Goal: Task Accomplishment & Management: Use online tool/utility

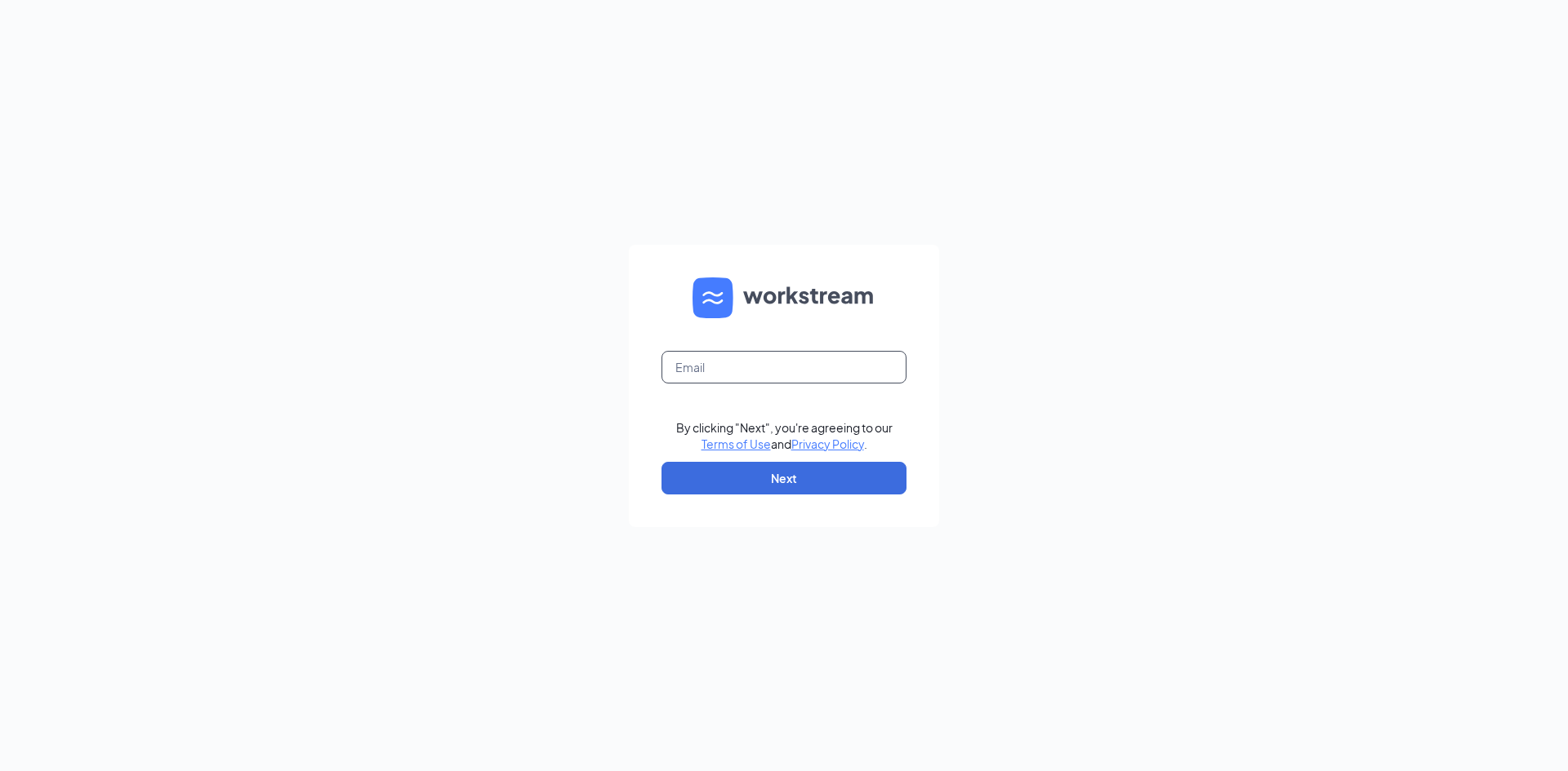
click at [775, 366] on input "text" at bounding box center [784, 366] width 245 height 33
type input "00617@chick-fil-a.com"
click at [763, 474] on button "Next" at bounding box center [784, 478] width 245 height 33
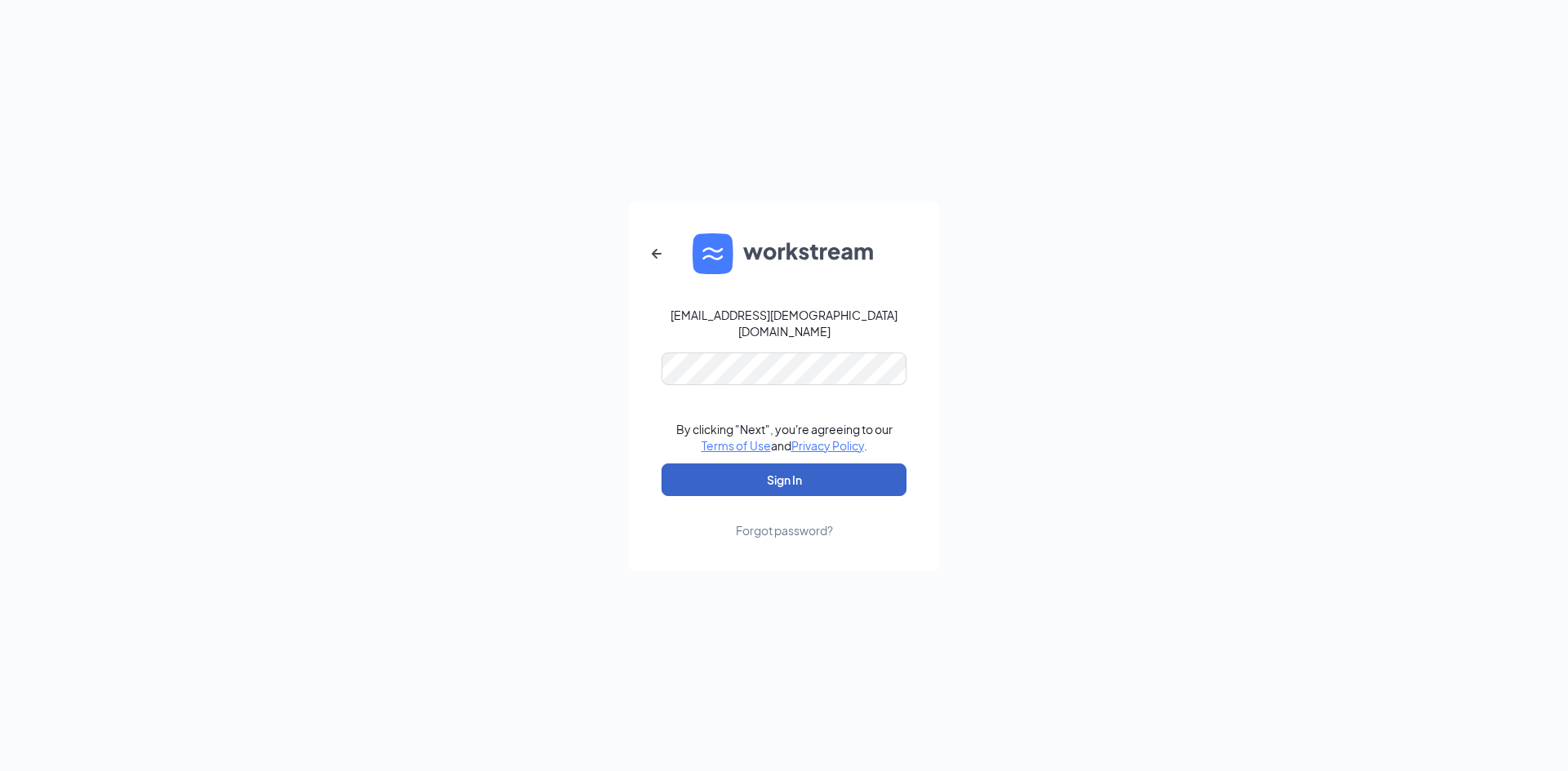
click at [661, 463] on button "Sign In" at bounding box center [784, 479] width 245 height 33
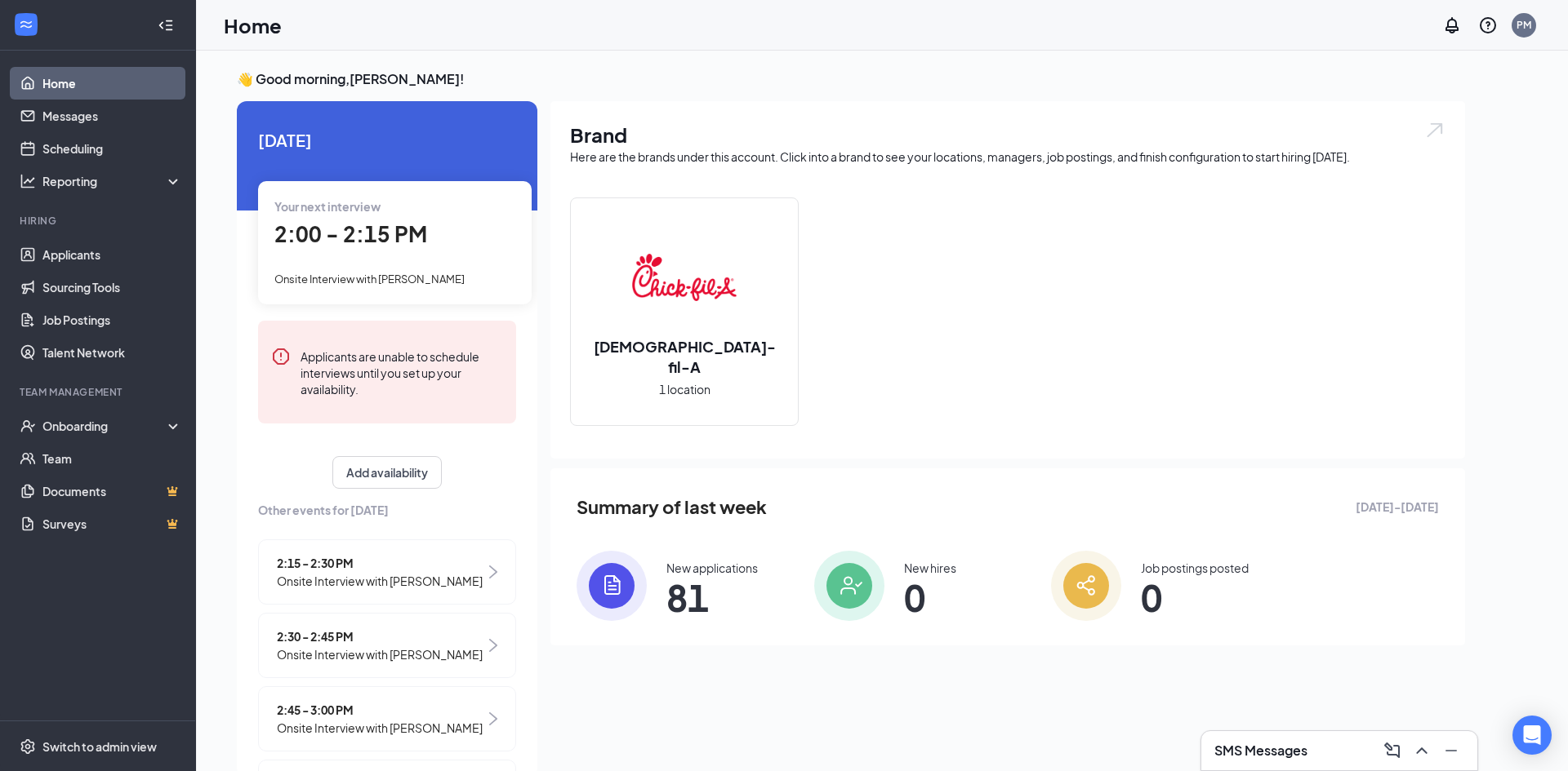
click at [678, 583] on span "81" at bounding box center [712, 598] width 91 height 30
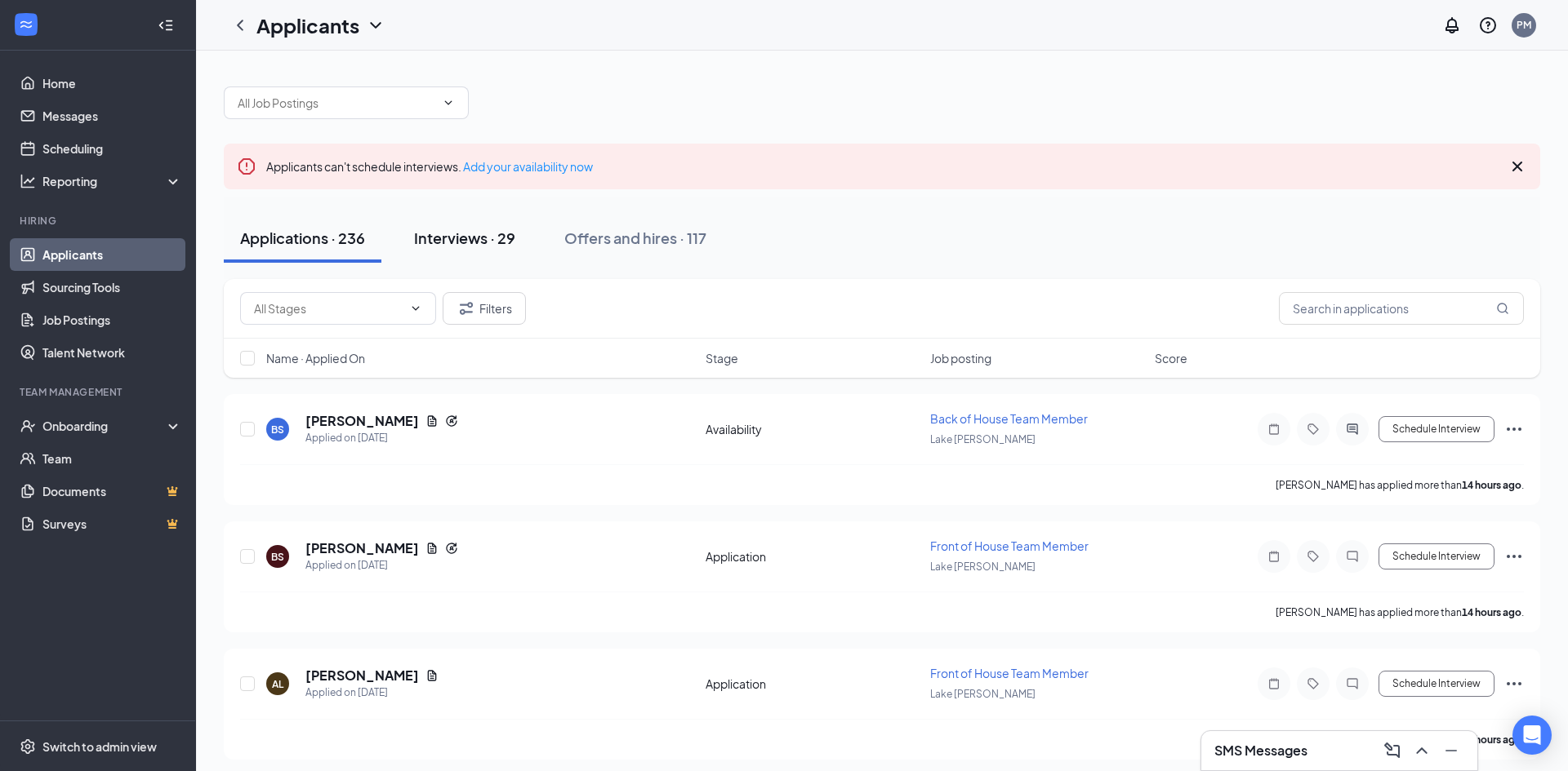
click at [477, 255] on button "Interviews · 29" at bounding box center [465, 238] width 134 height 49
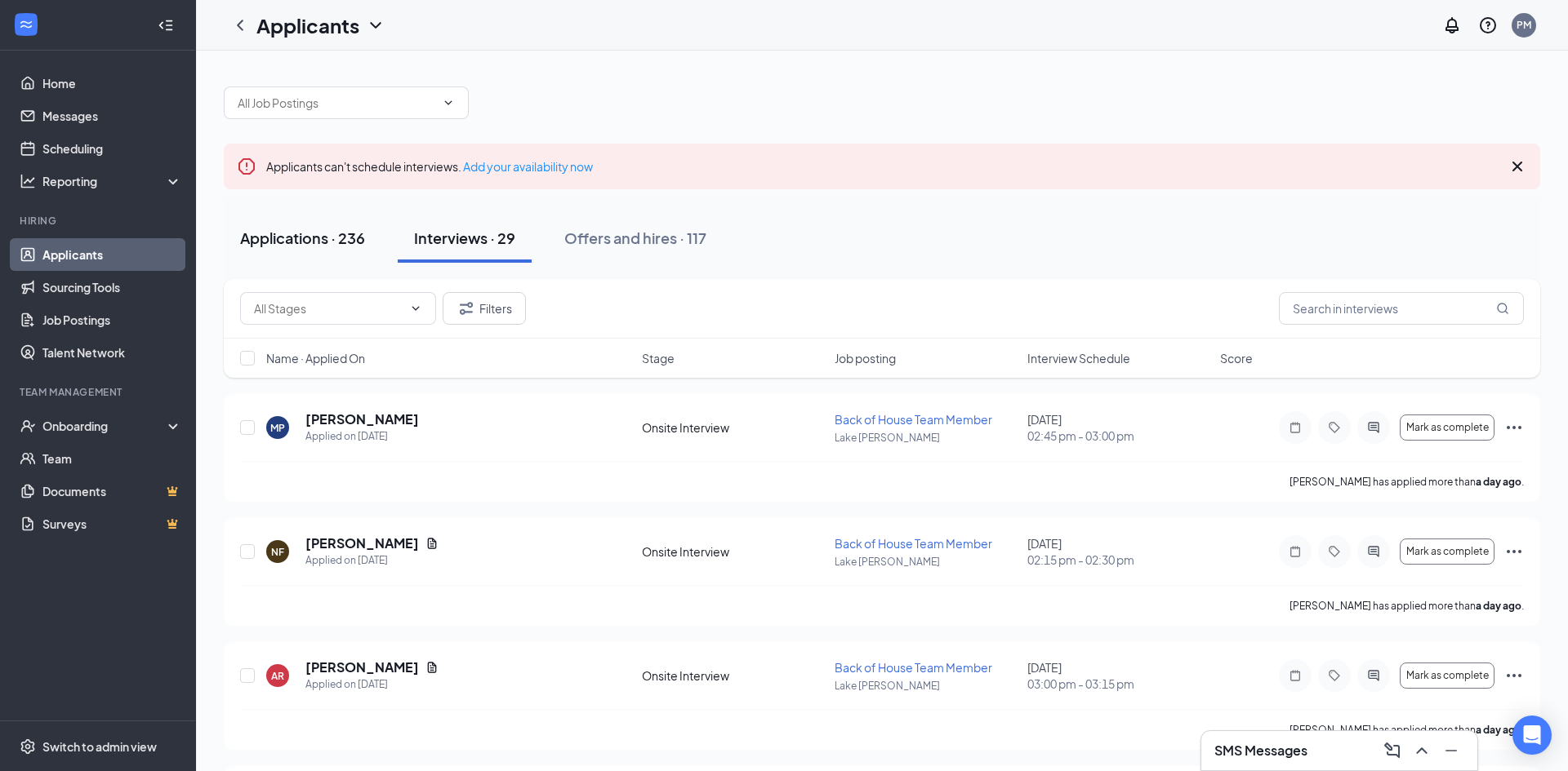
click at [313, 249] on button "Applications · 236" at bounding box center [302, 238] width 158 height 49
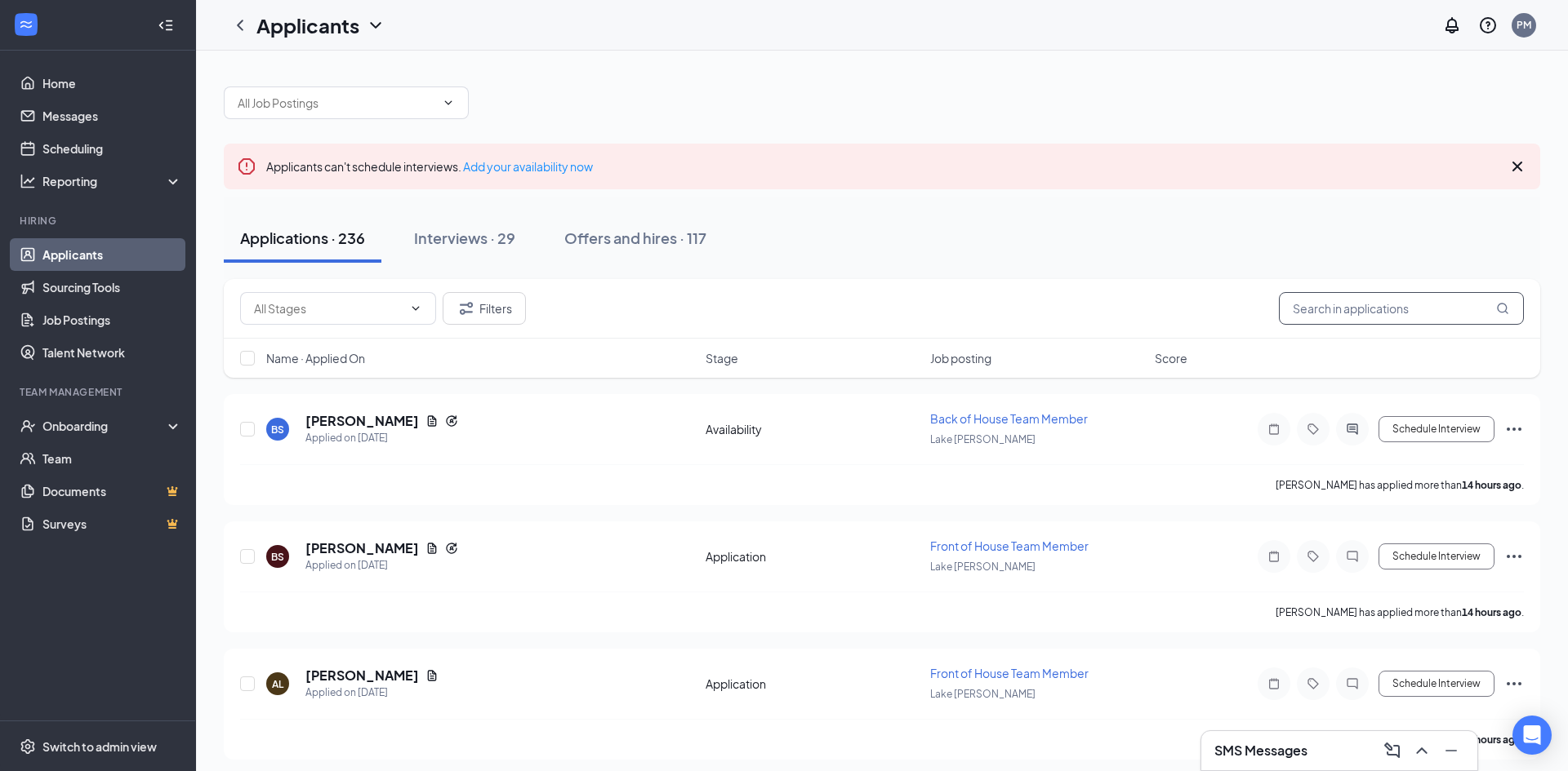
click at [1363, 304] on input "text" at bounding box center [1401, 308] width 245 height 33
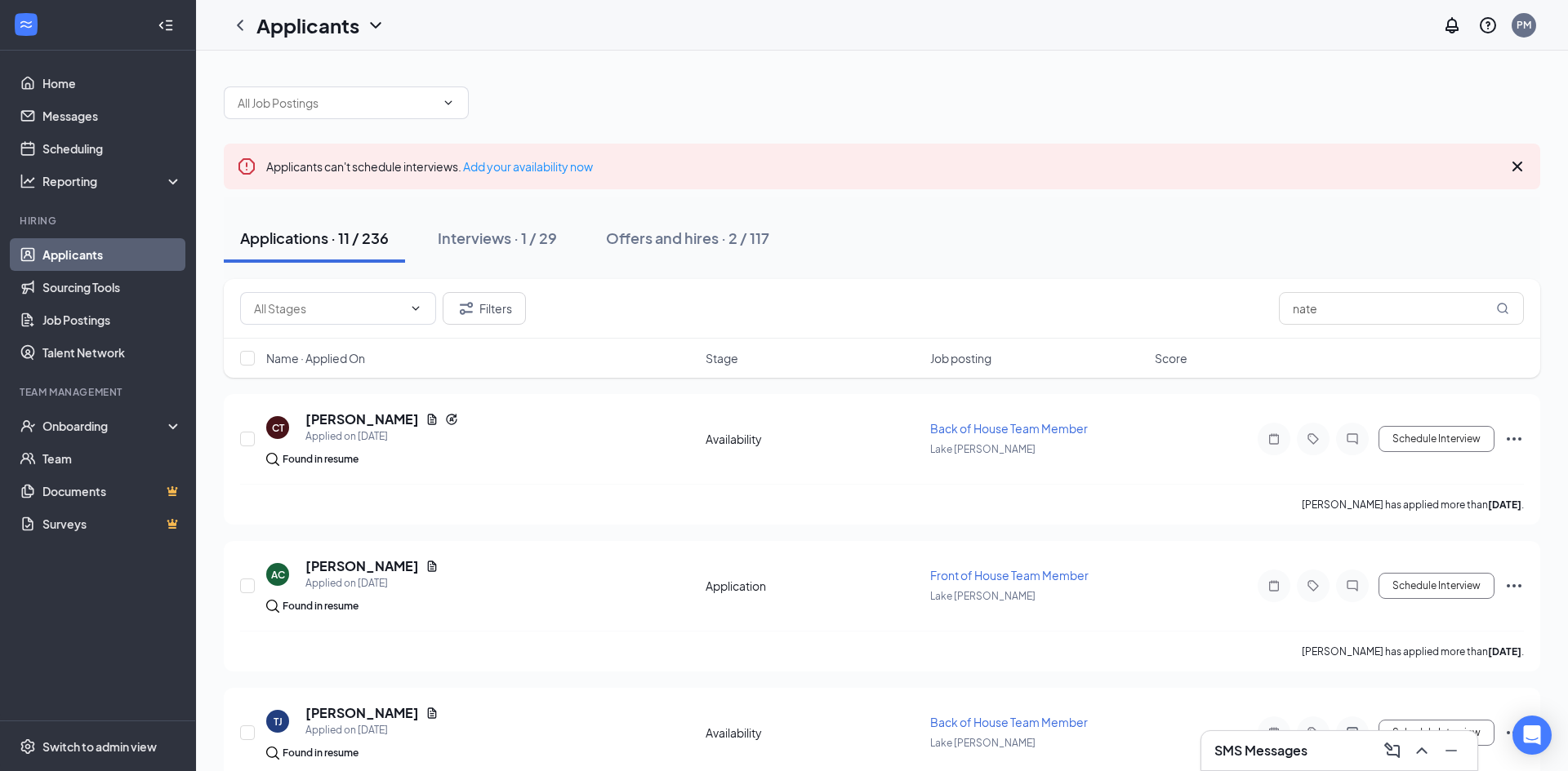
click at [1516, 168] on icon "Cross" at bounding box center [1517, 166] width 10 height 10
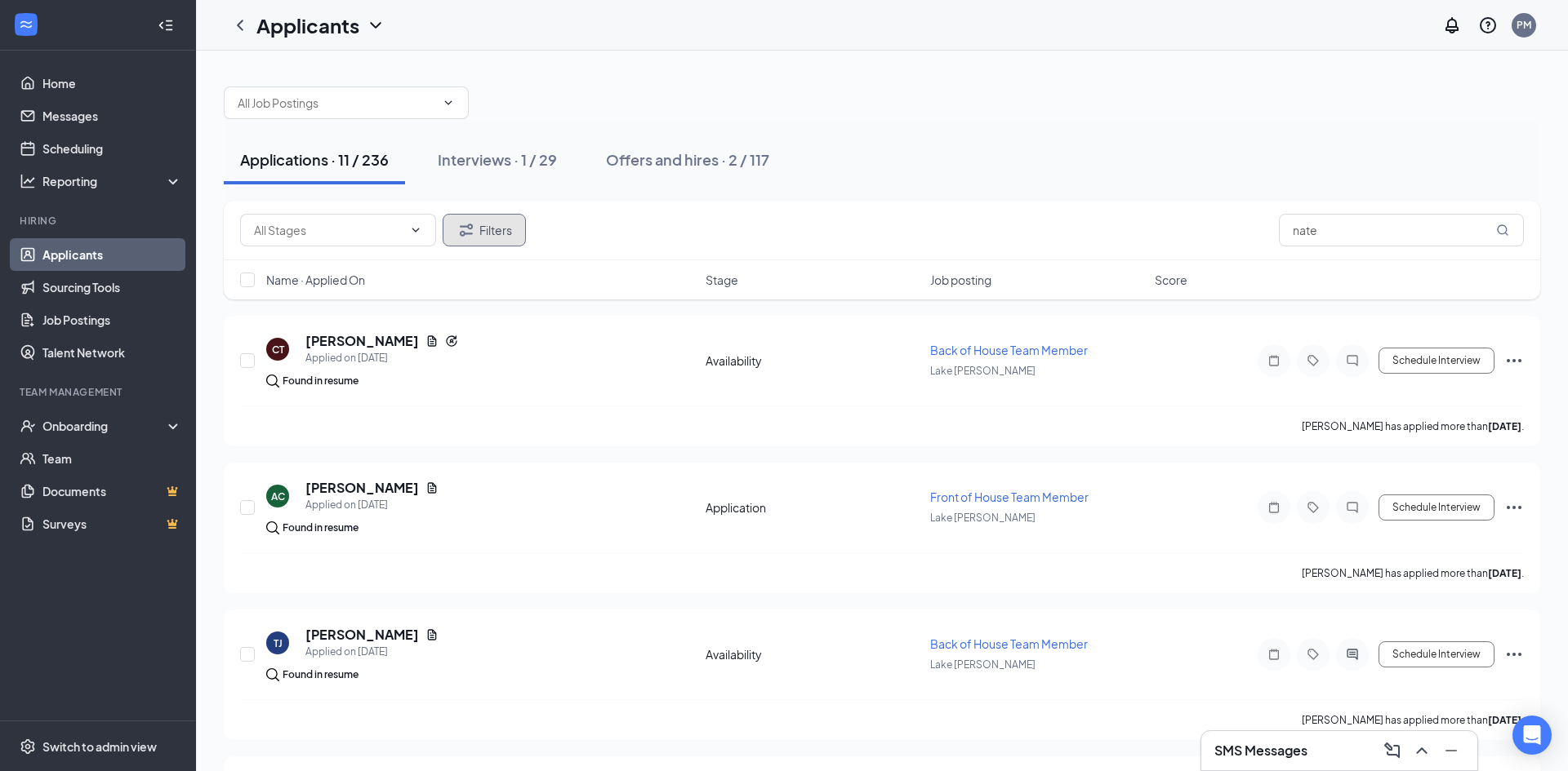
click at [483, 230] on button "Filters" at bounding box center [483, 229] width 83 height 33
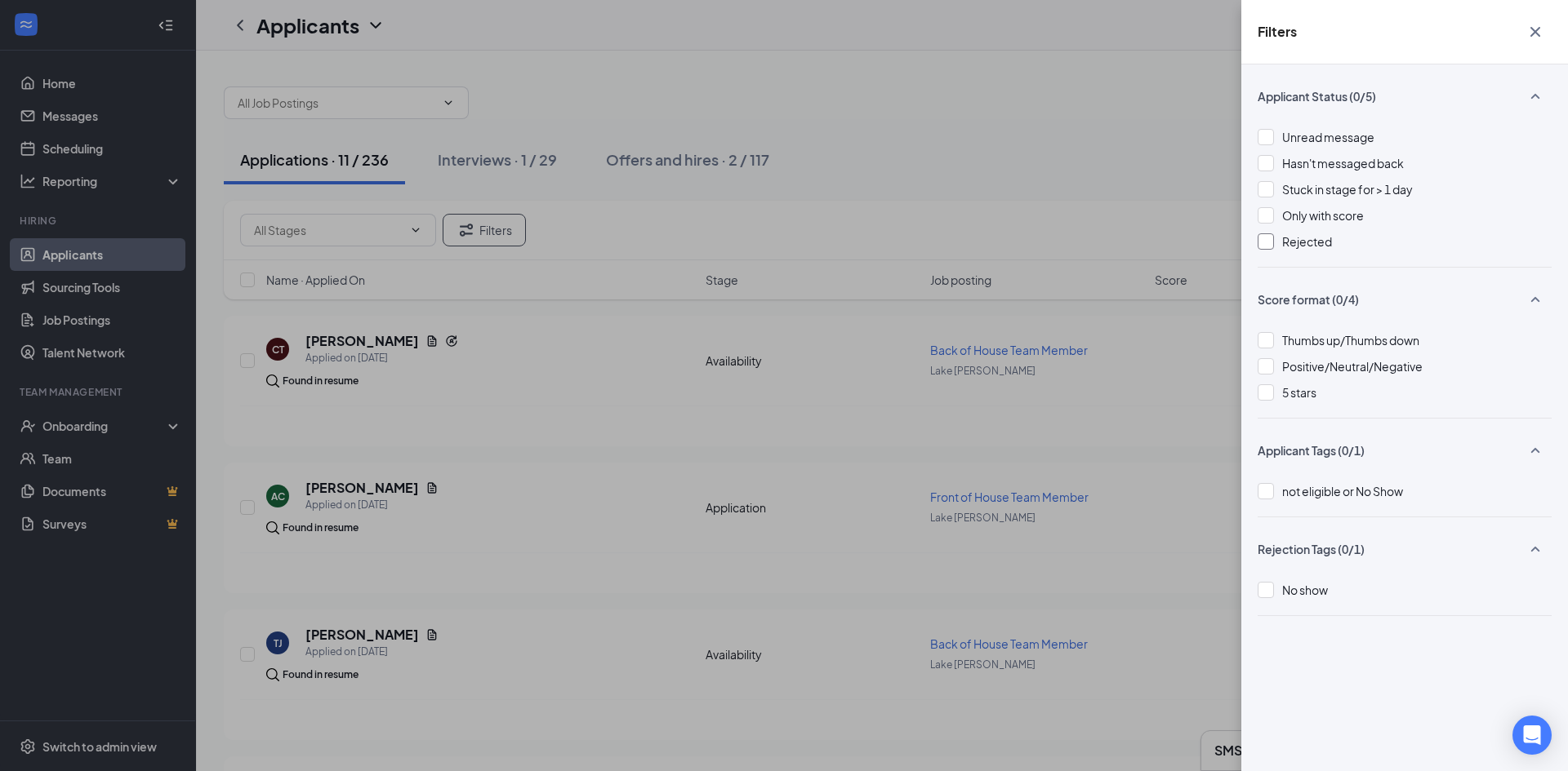
click at [1275, 241] on div "Rejected" at bounding box center [1404, 241] width 294 height 18
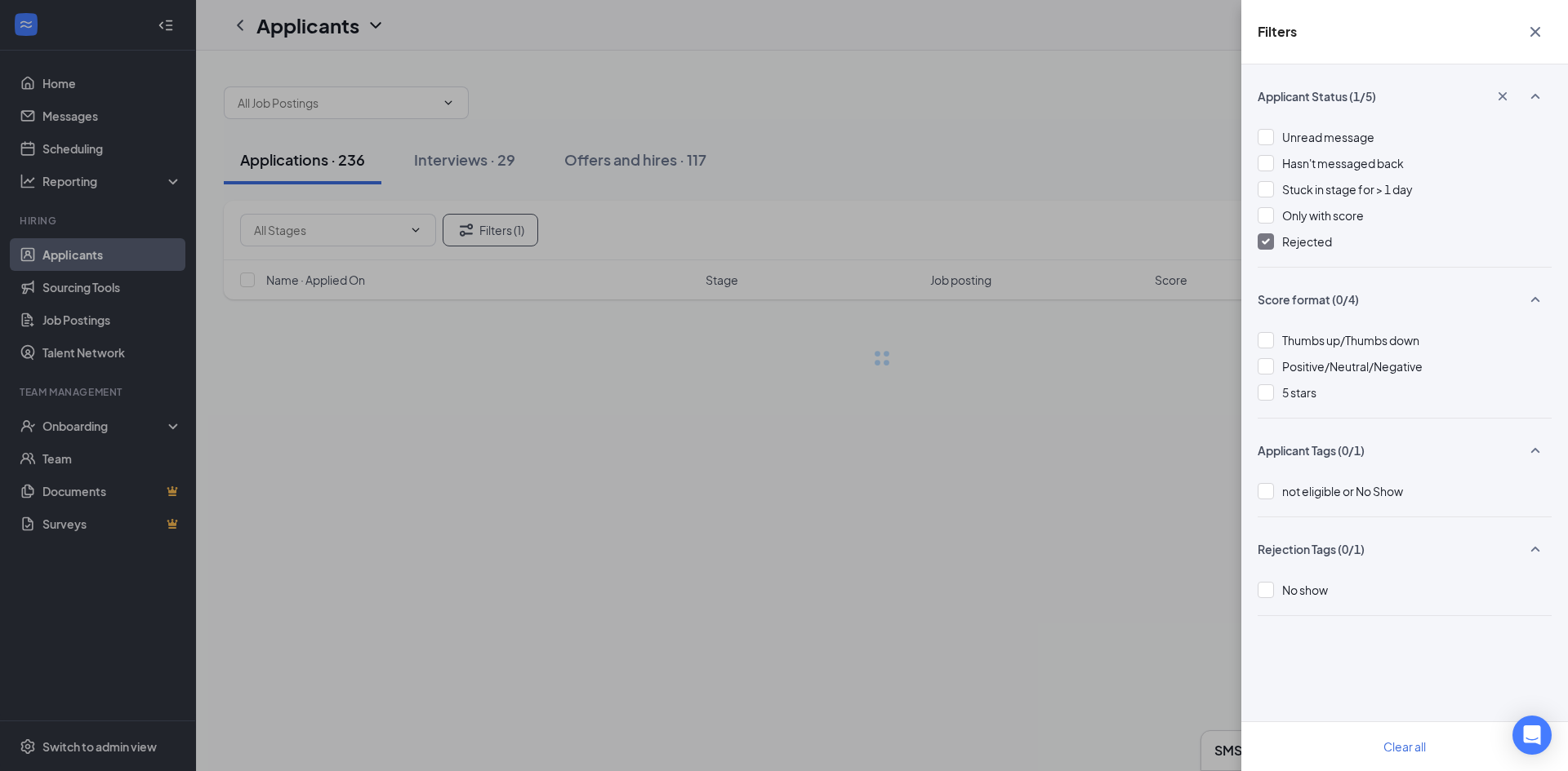
click at [1153, 463] on div "Filters Applicant Status (1/5) Unread message Hasn't messaged back Stuck in sta…" at bounding box center [784, 385] width 1568 height 771
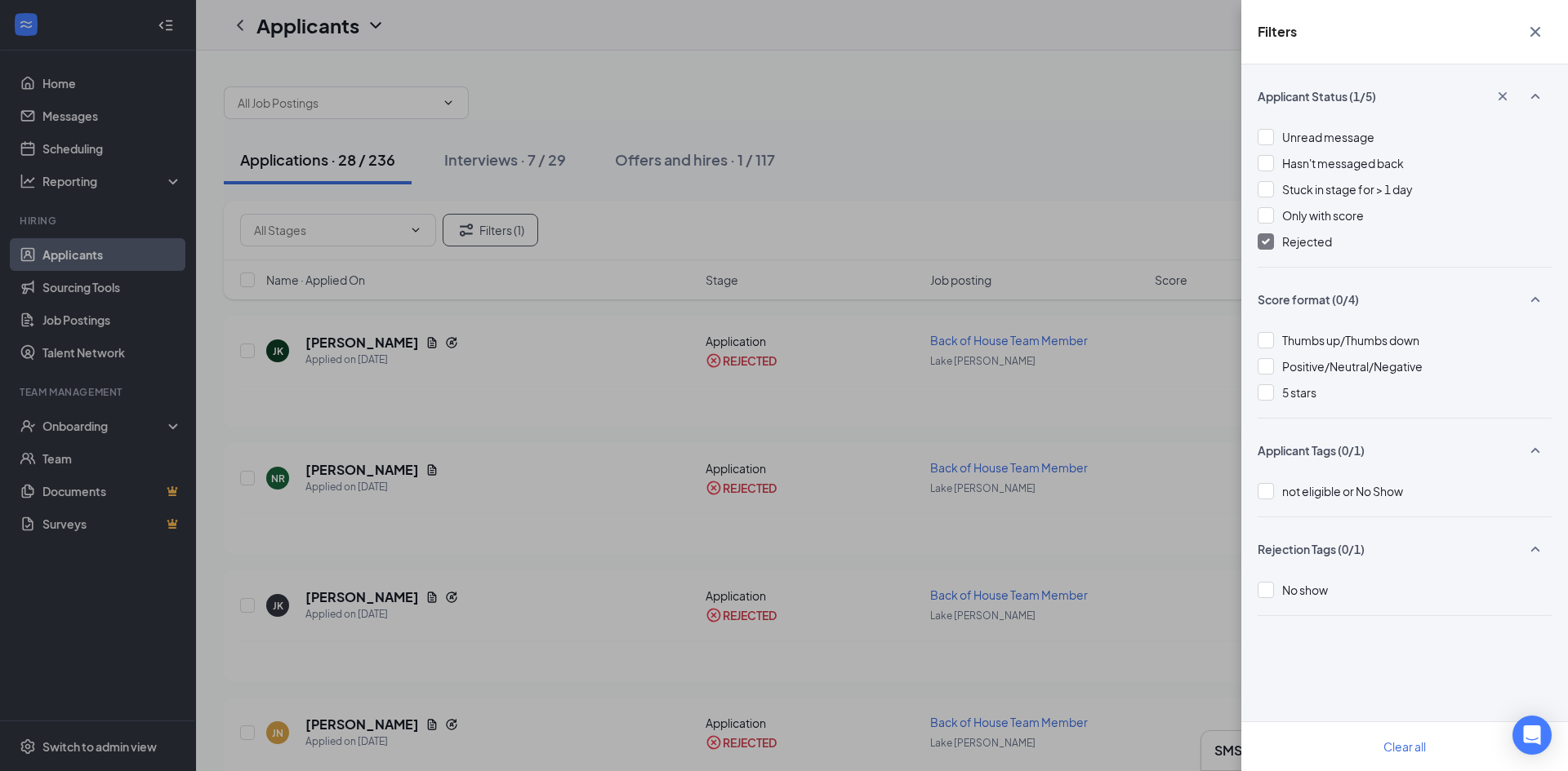
click at [1531, 31] on icon "Cross" at bounding box center [1534, 32] width 20 height 20
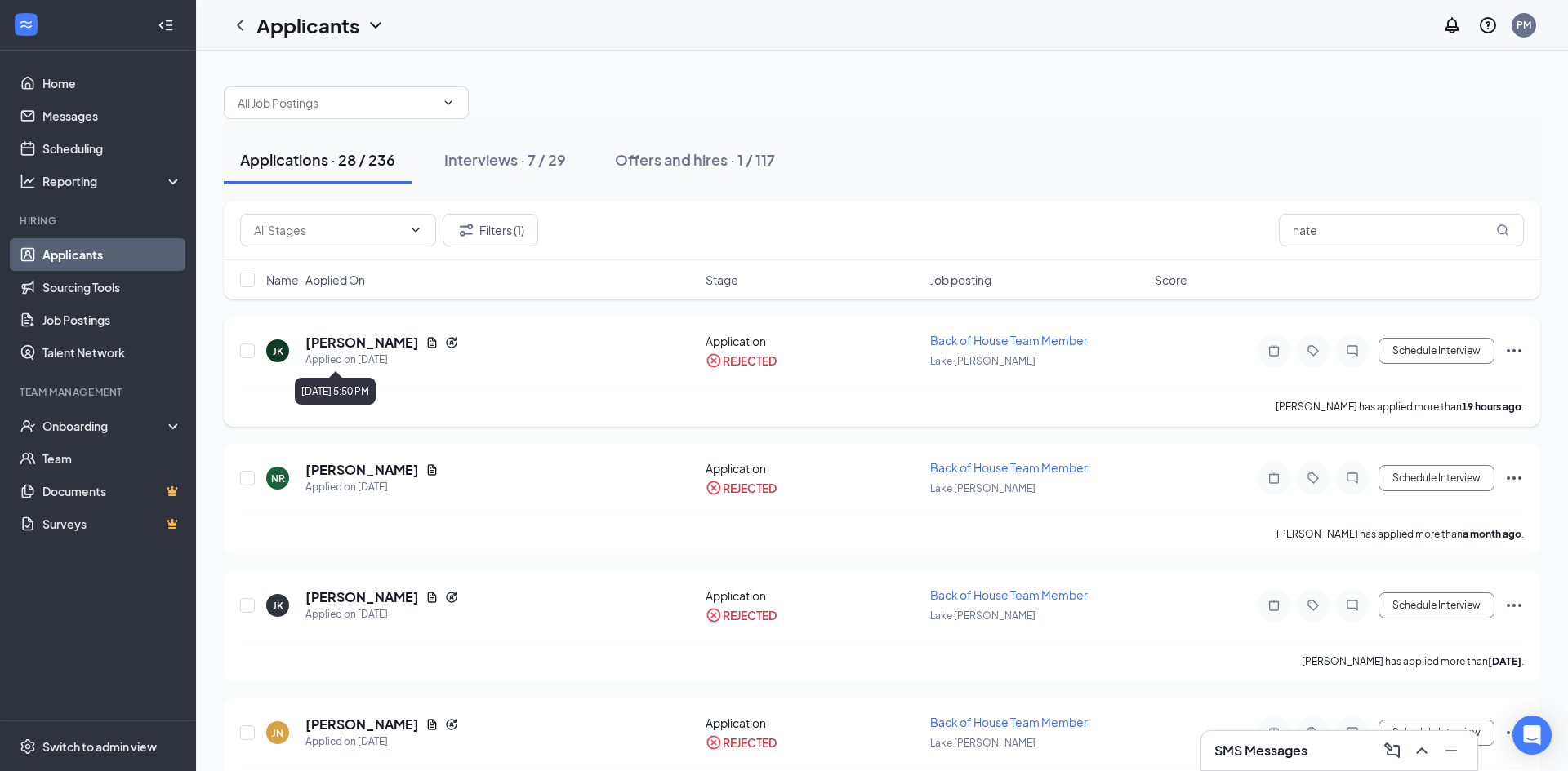
click at [335, 357] on div "Applied on [DATE]" at bounding box center [382, 360] width 153 height 17
click at [350, 344] on h5 "[PERSON_NAME]" at bounding box center [362, 342] width 114 height 18
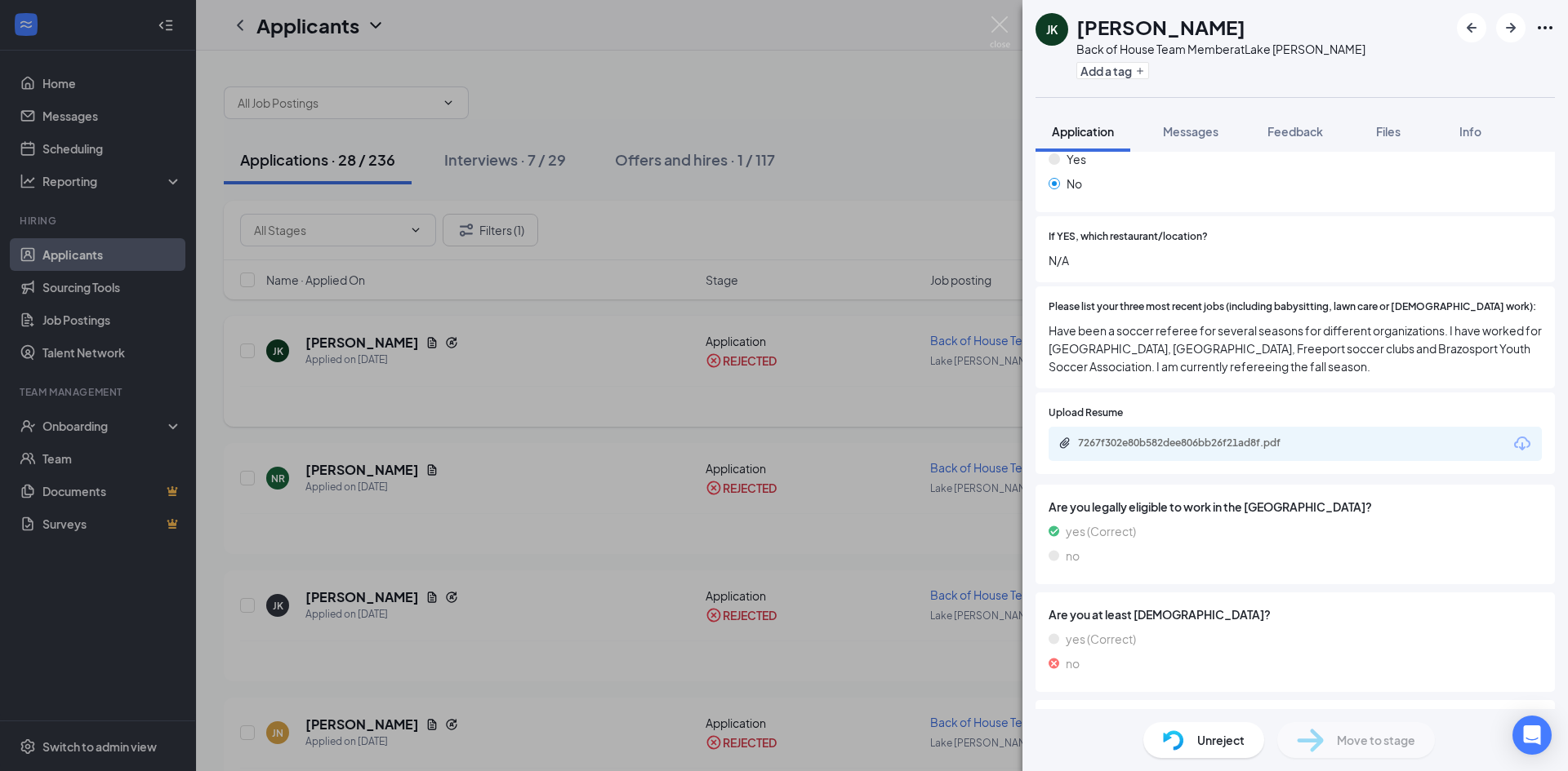
scroll to position [339, 0]
click at [1232, 435] on div "7267f302e80b582dee806bb26f21ad8f.pdf" at bounding box center [1192, 442] width 229 height 13
click at [1119, 435] on div "7267f302e80b582dee806bb26f21ad8f.pdf" at bounding box center [1192, 442] width 229 height 13
click at [810, 140] on div "[PERSON_NAME] [PERSON_NAME] Back of House Team Member at [GEOGRAPHIC_DATA][PERS…" at bounding box center [784, 385] width 1568 height 771
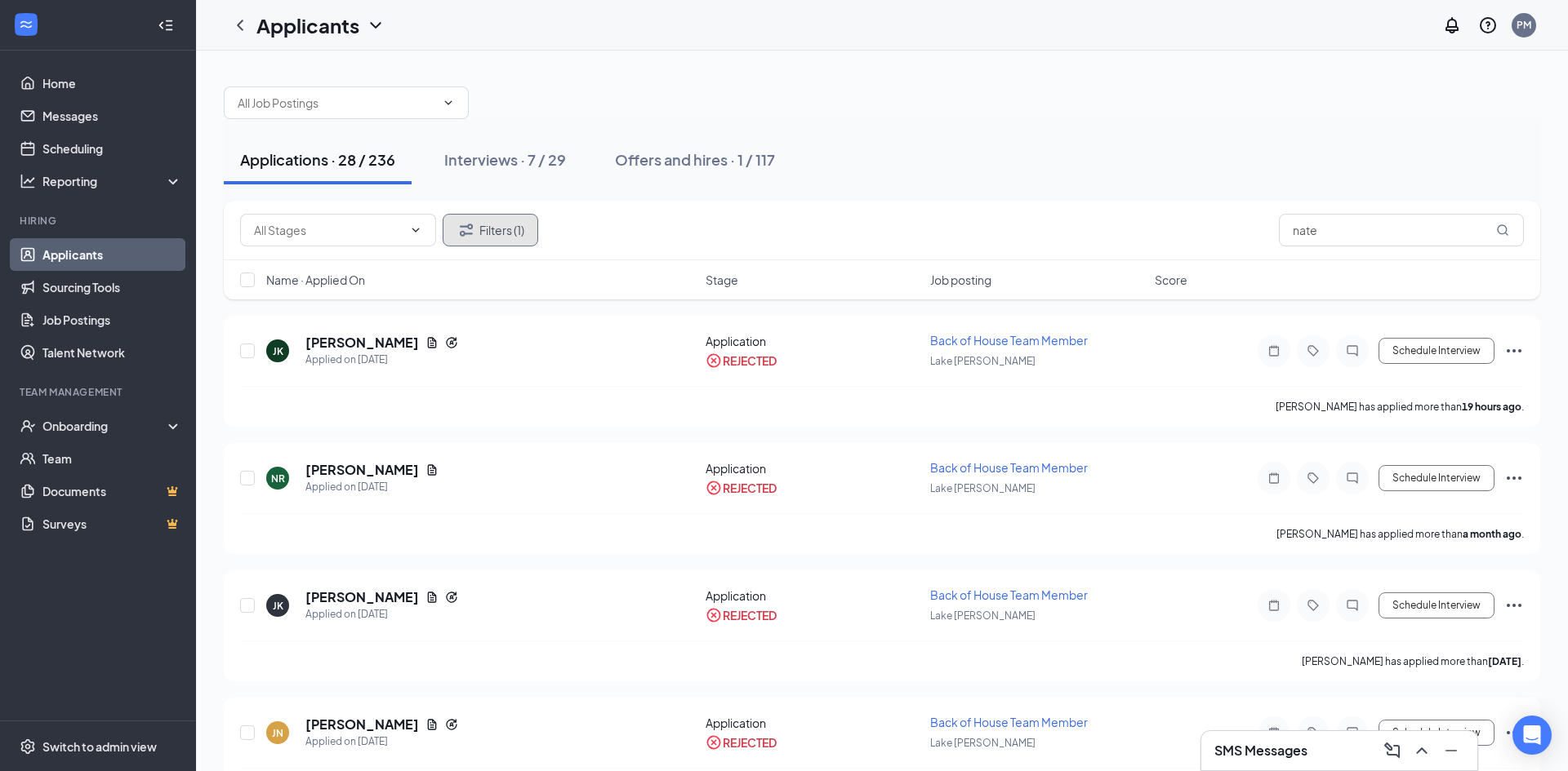
click at [527, 237] on button "Filters (1)" at bounding box center [490, 229] width 95 height 33
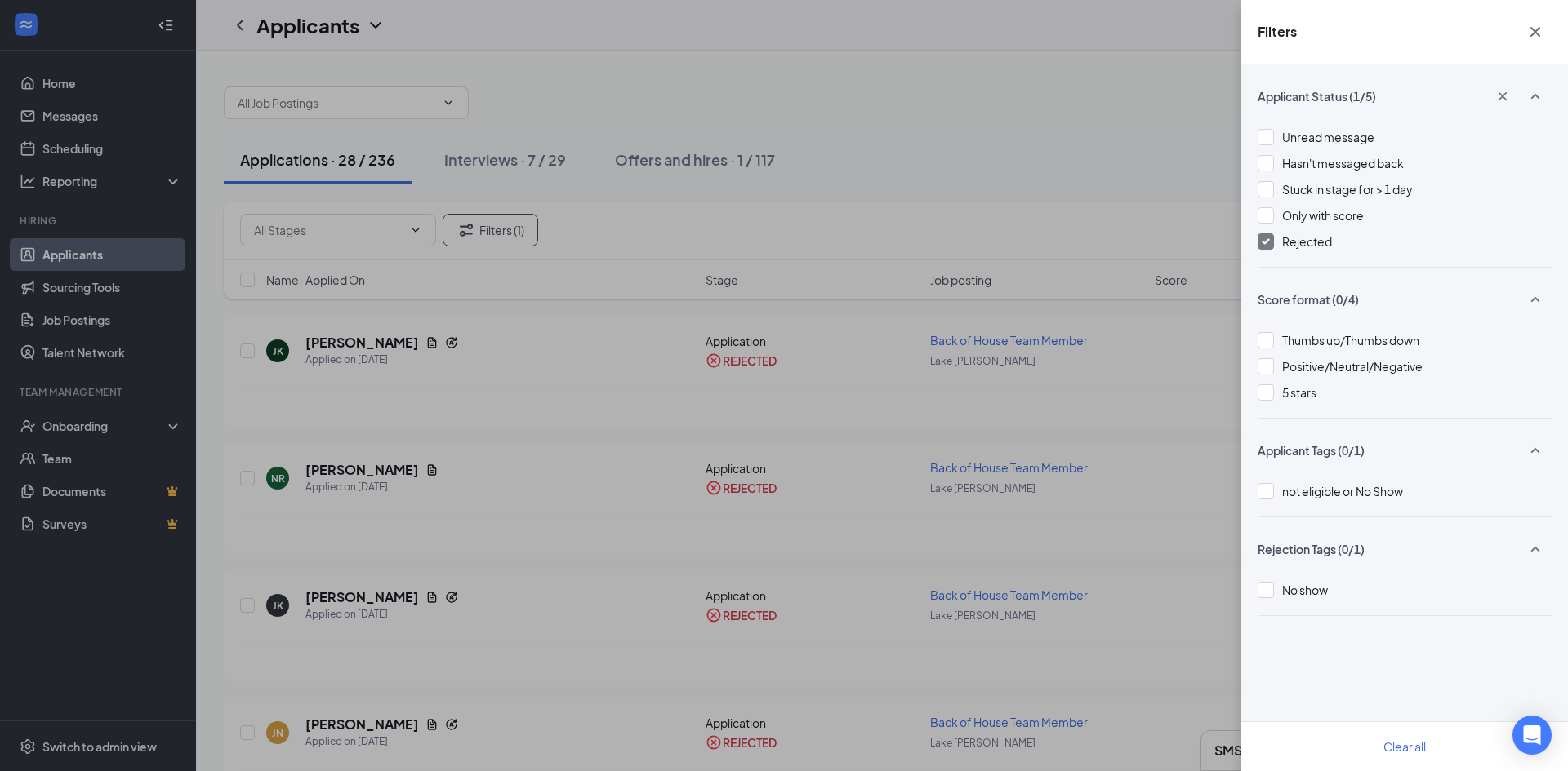
click at [1279, 242] on div "Rejected" at bounding box center [1404, 241] width 294 height 18
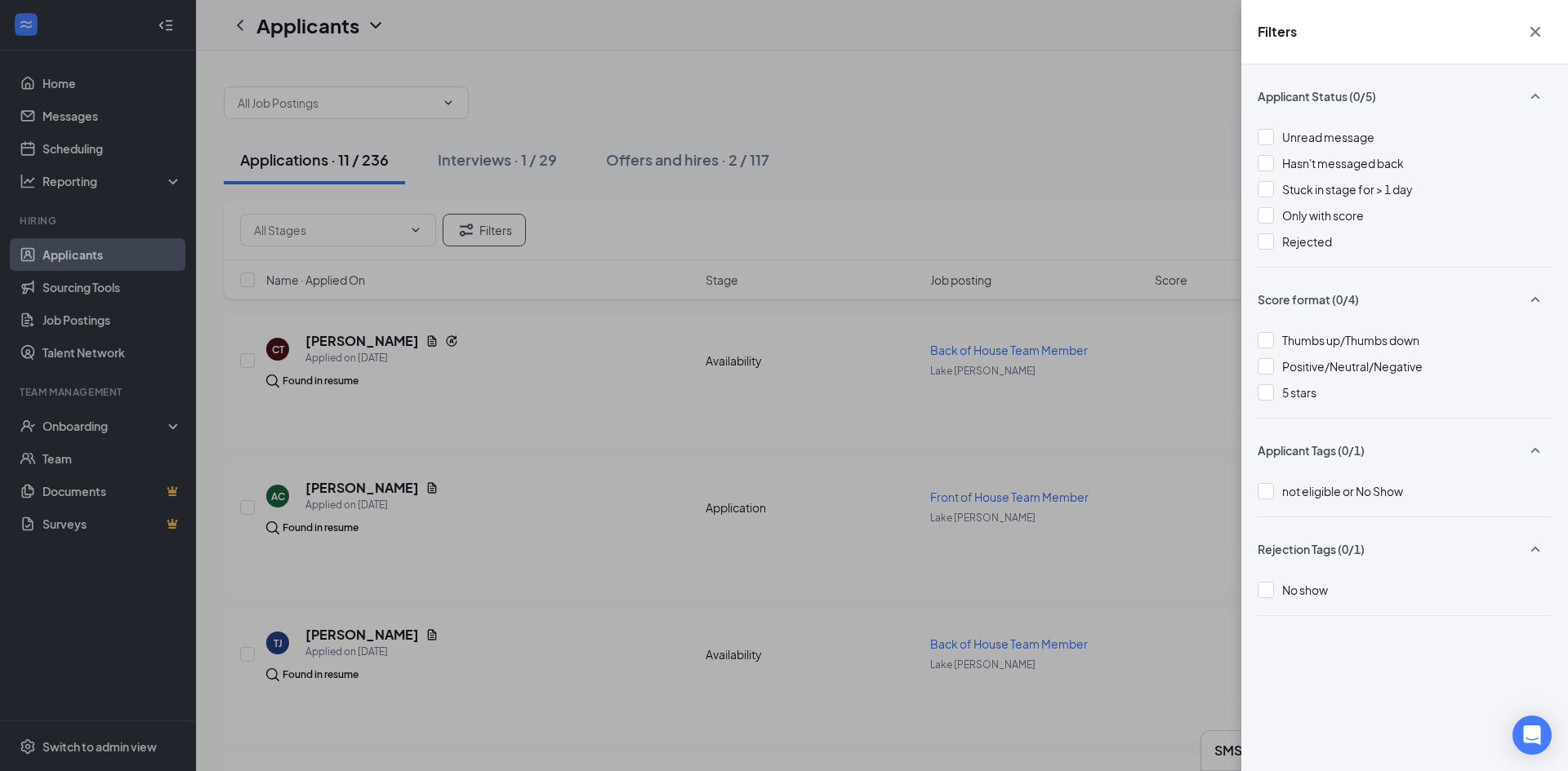
click at [341, 160] on div "Filters Applicant Status (0/5) Unread message Hasn't messaged back Stuck in sta…" at bounding box center [784, 385] width 1568 height 771
click at [341, 159] on div "Filters Applicant Status (0/5) Unread message Hasn't messaged back Stuck in sta…" at bounding box center [784, 385] width 1568 height 771
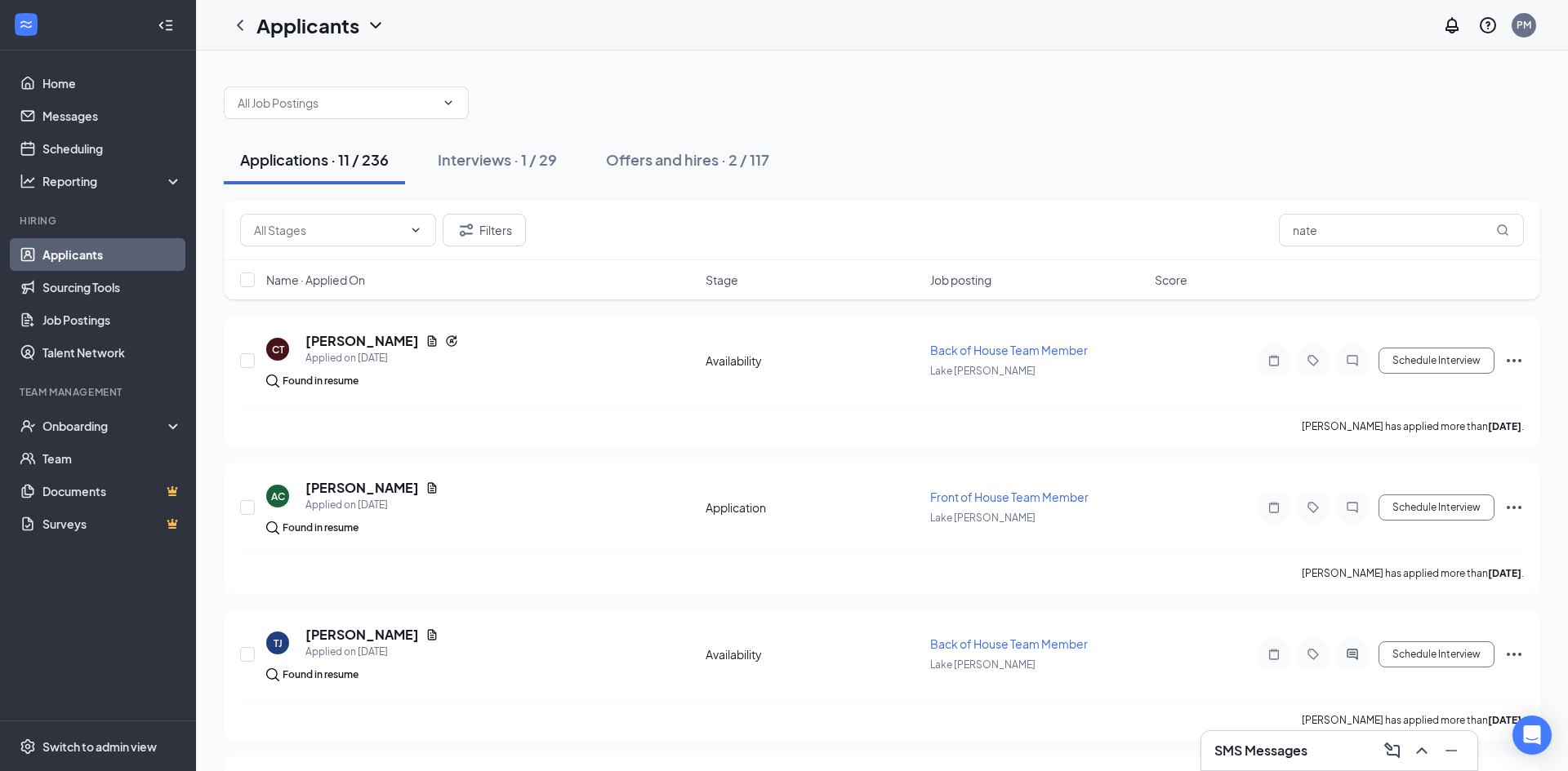
click at [341, 159] on div "Applications · 11 / 236" at bounding box center [313, 159] width 148 height 21
click at [1377, 226] on input "nate" at bounding box center [1401, 229] width 245 height 33
type input "n"
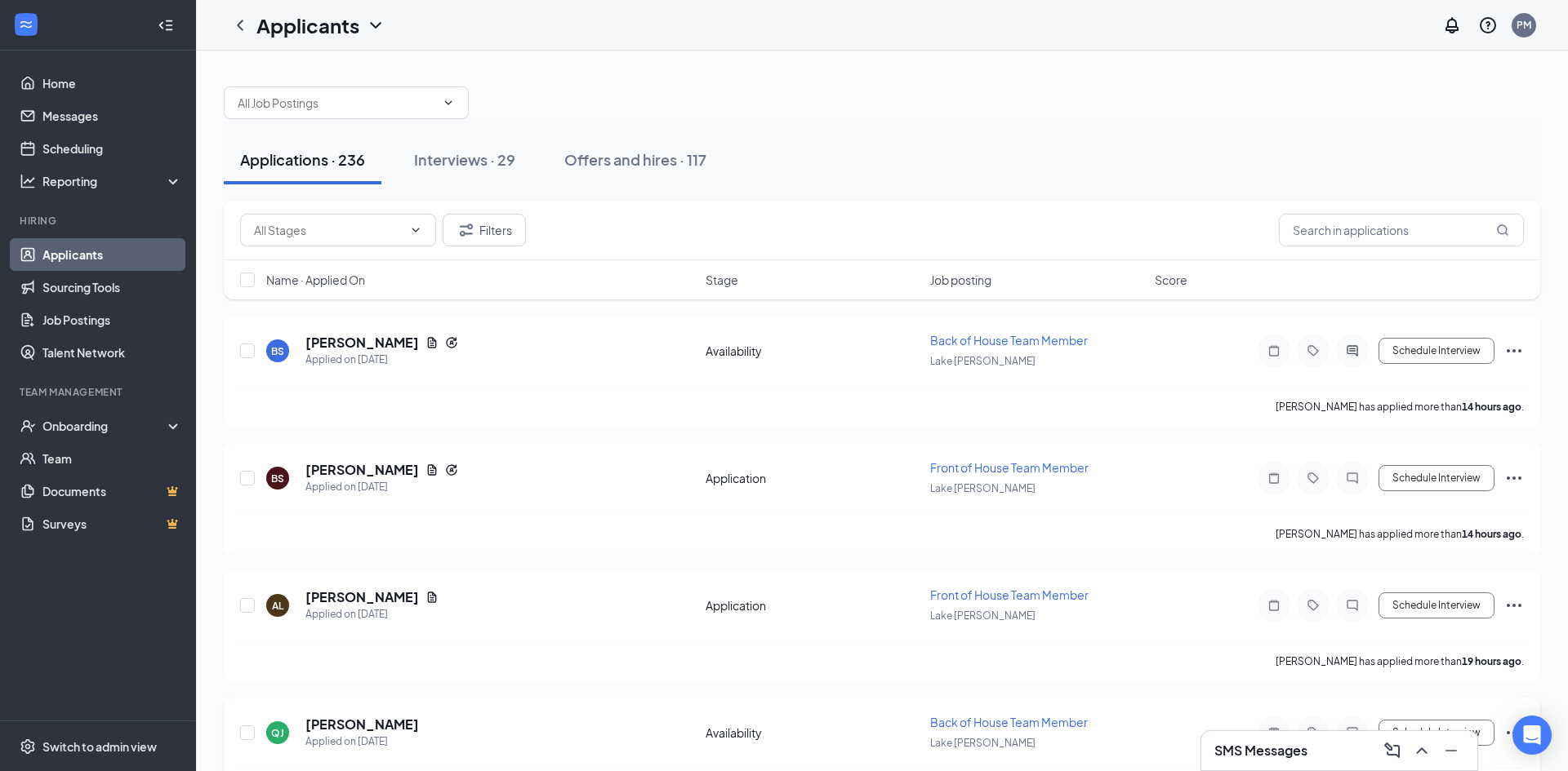
click at [849, 738] on div "Availability" at bounding box center [812, 733] width 215 height 17
click at [1339, 236] on input "text" at bounding box center [1401, 229] width 245 height 33
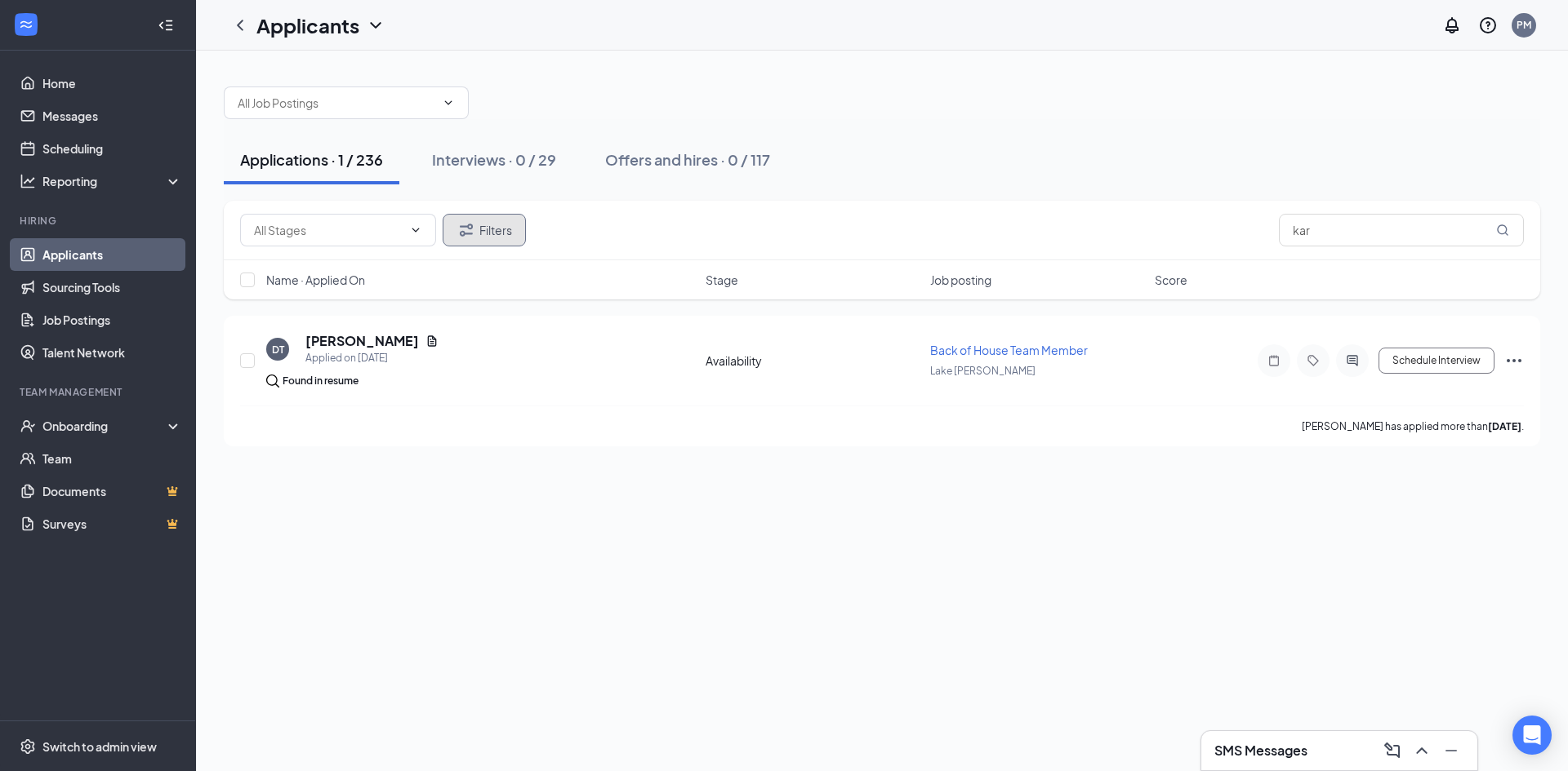
click at [523, 228] on button "Filters" at bounding box center [483, 229] width 83 height 33
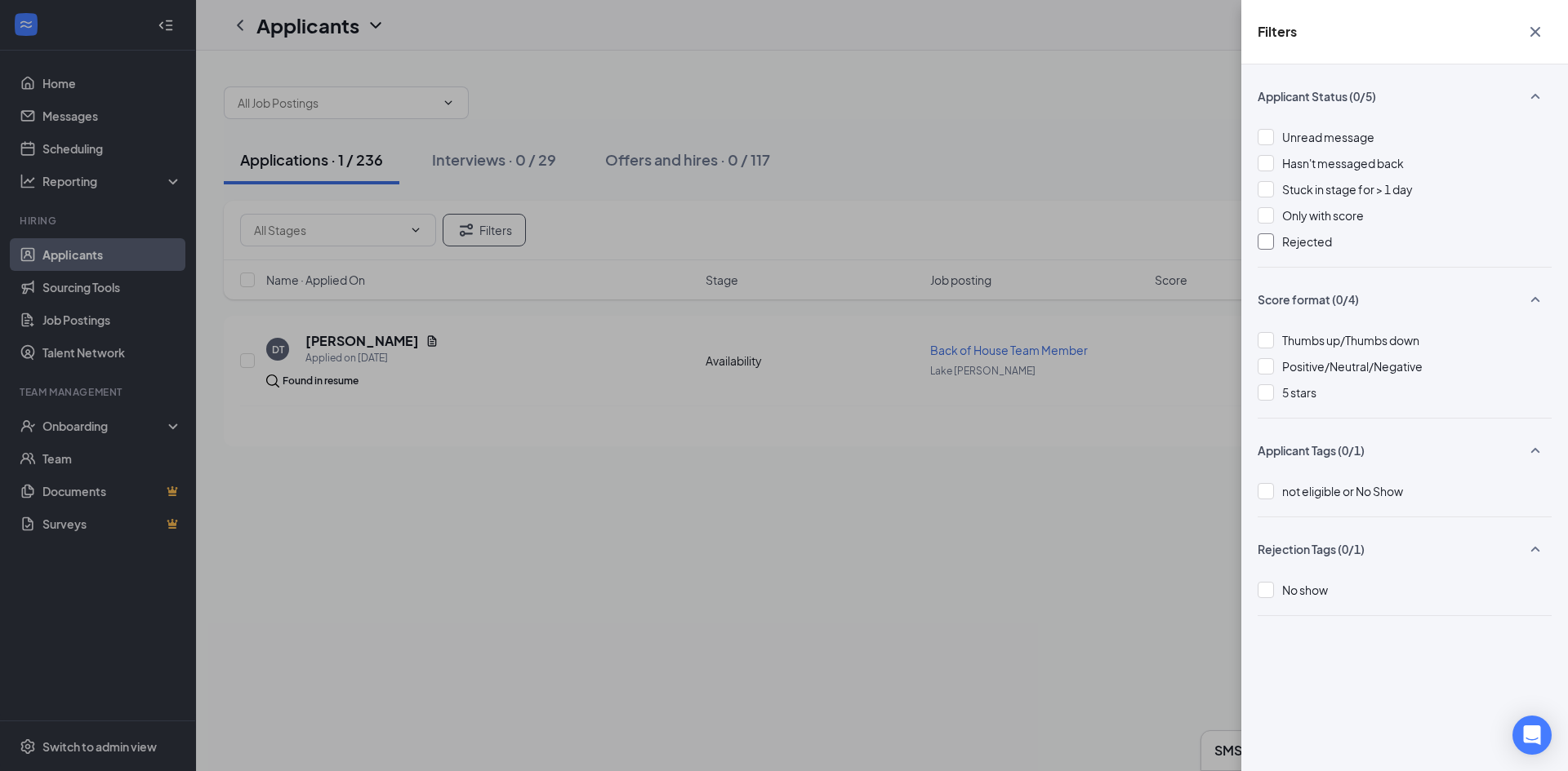
click at [1312, 235] on span "Rejected" at bounding box center [1306, 241] width 49 height 15
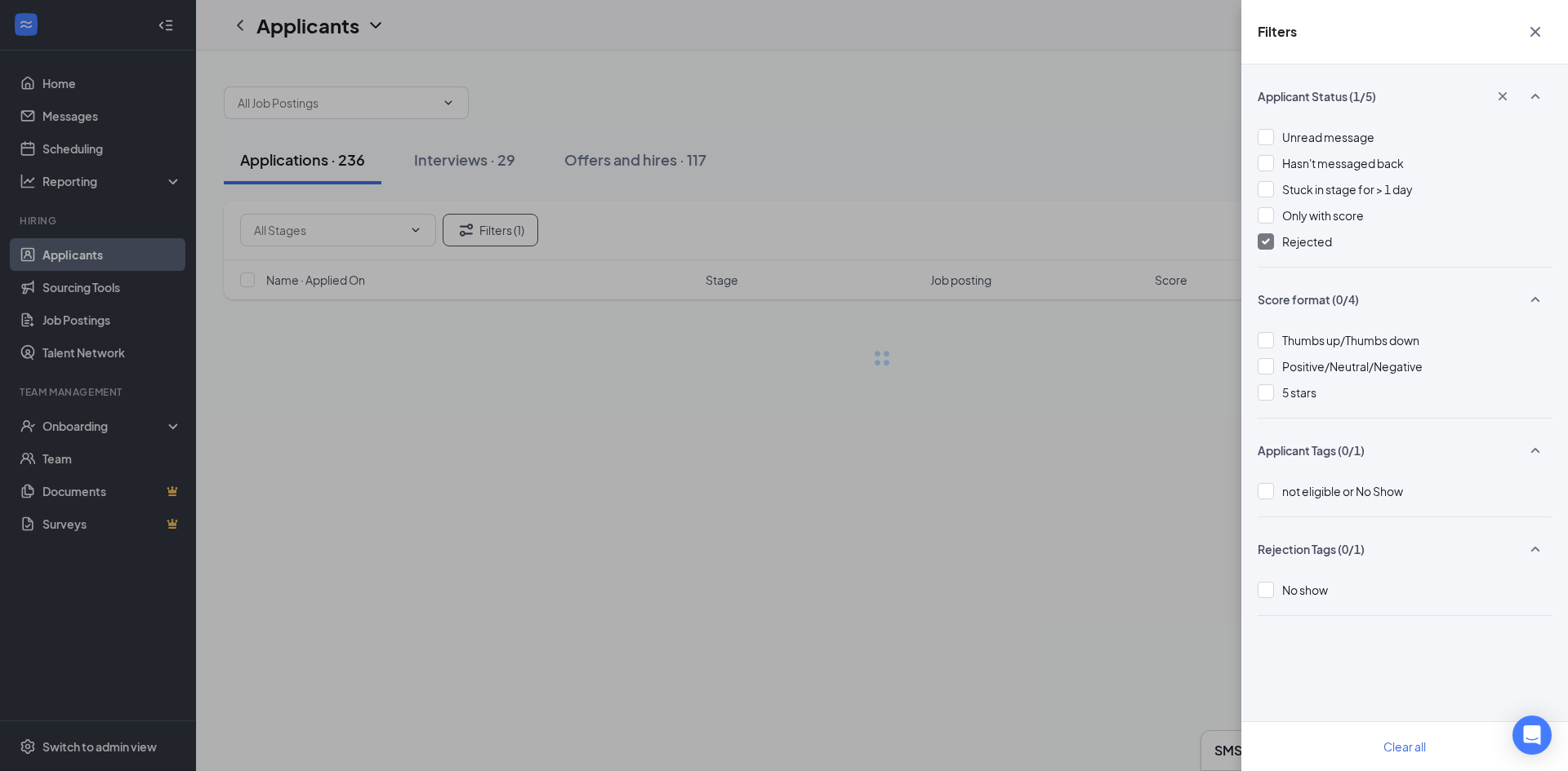
click at [1046, 429] on div "Filters Applicant Status (1/5) Unread message Hasn't messaged back Stuck in sta…" at bounding box center [784, 385] width 1568 height 771
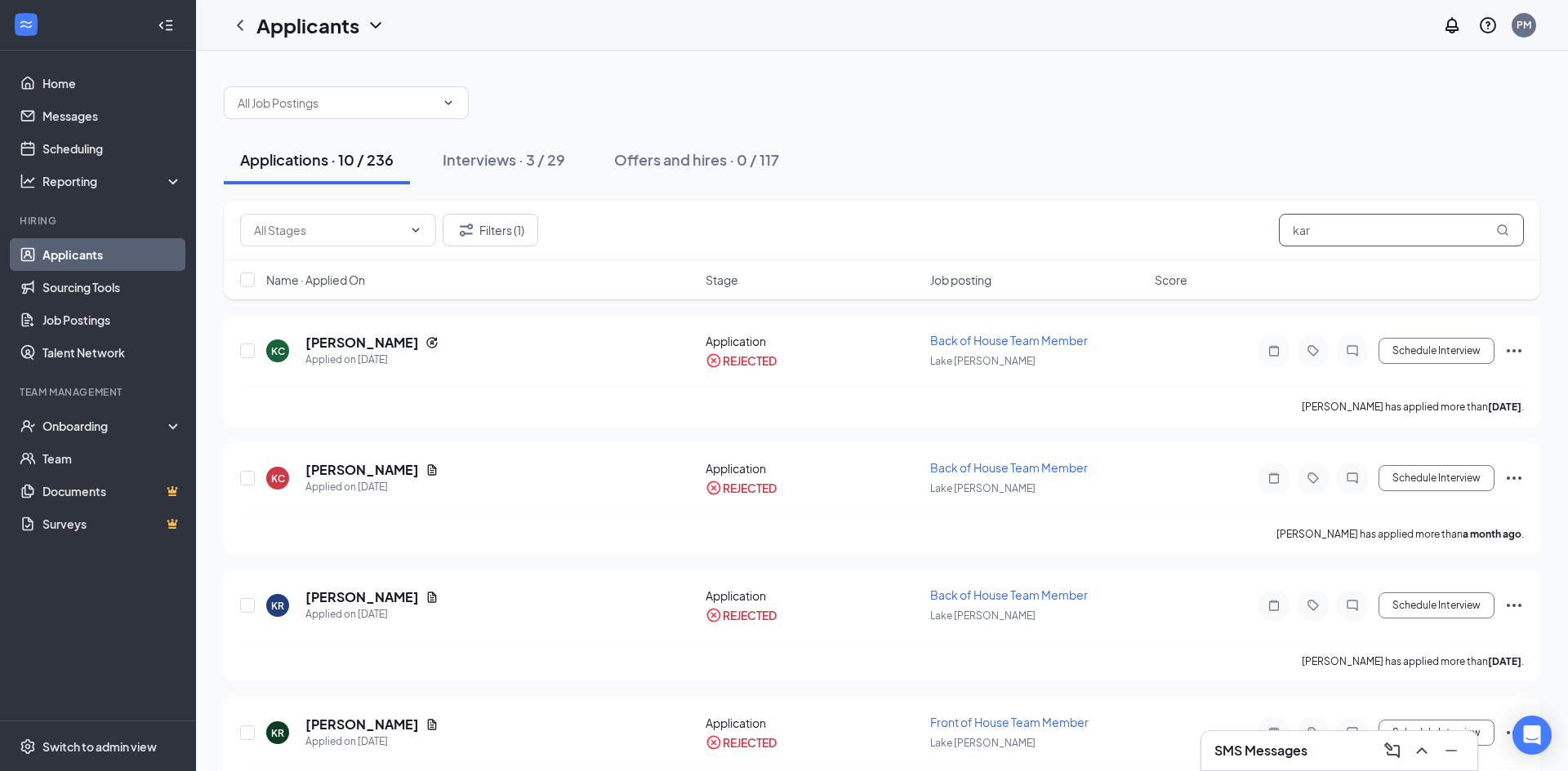
click at [1342, 241] on input "kar" at bounding box center [1401, 229] width 245 height 33
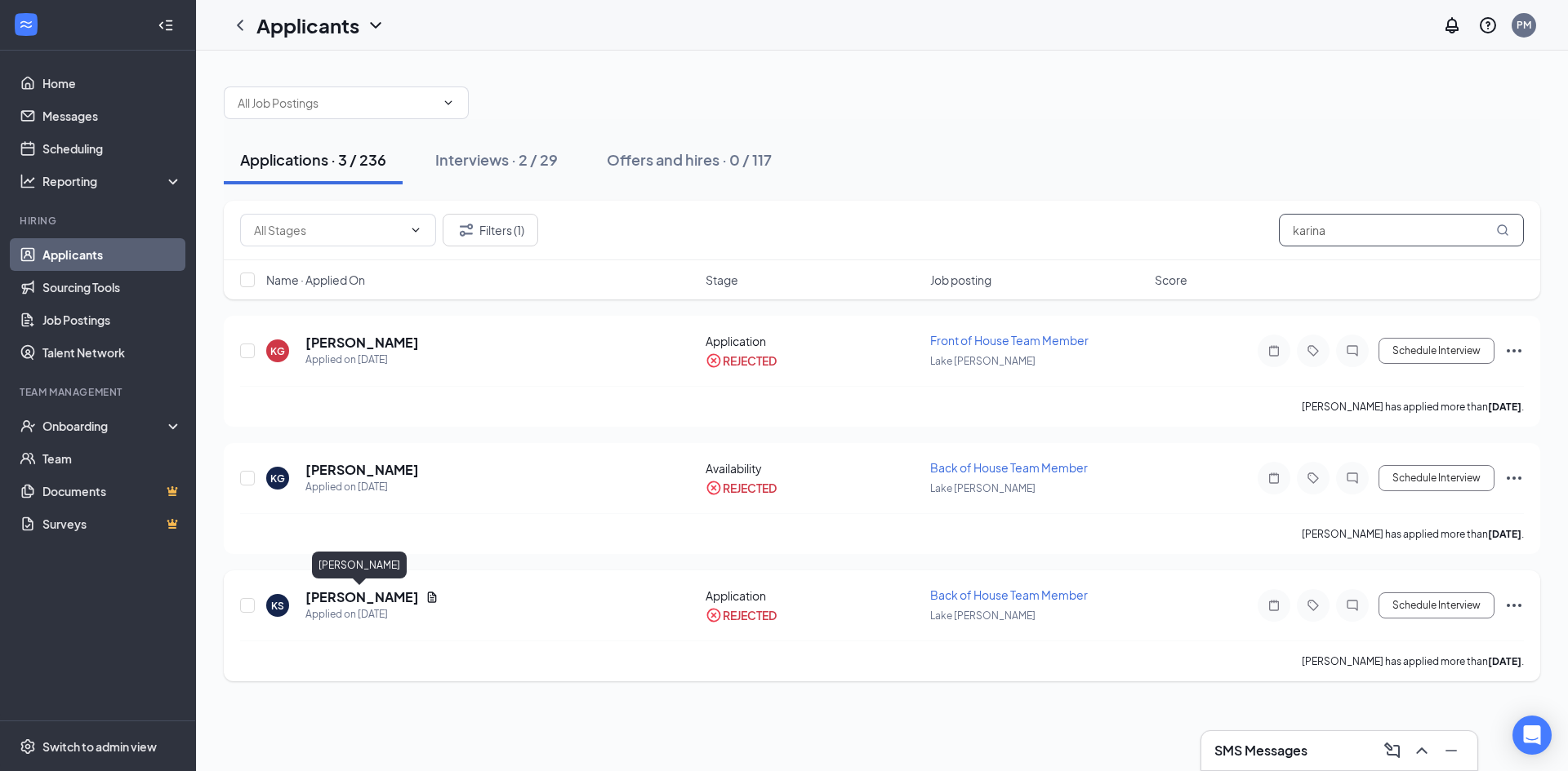
type input "karina"
click at [317, 599] on h5 "[PERSON_NAME]" at bounding box center [362, 597] width 114 height 18
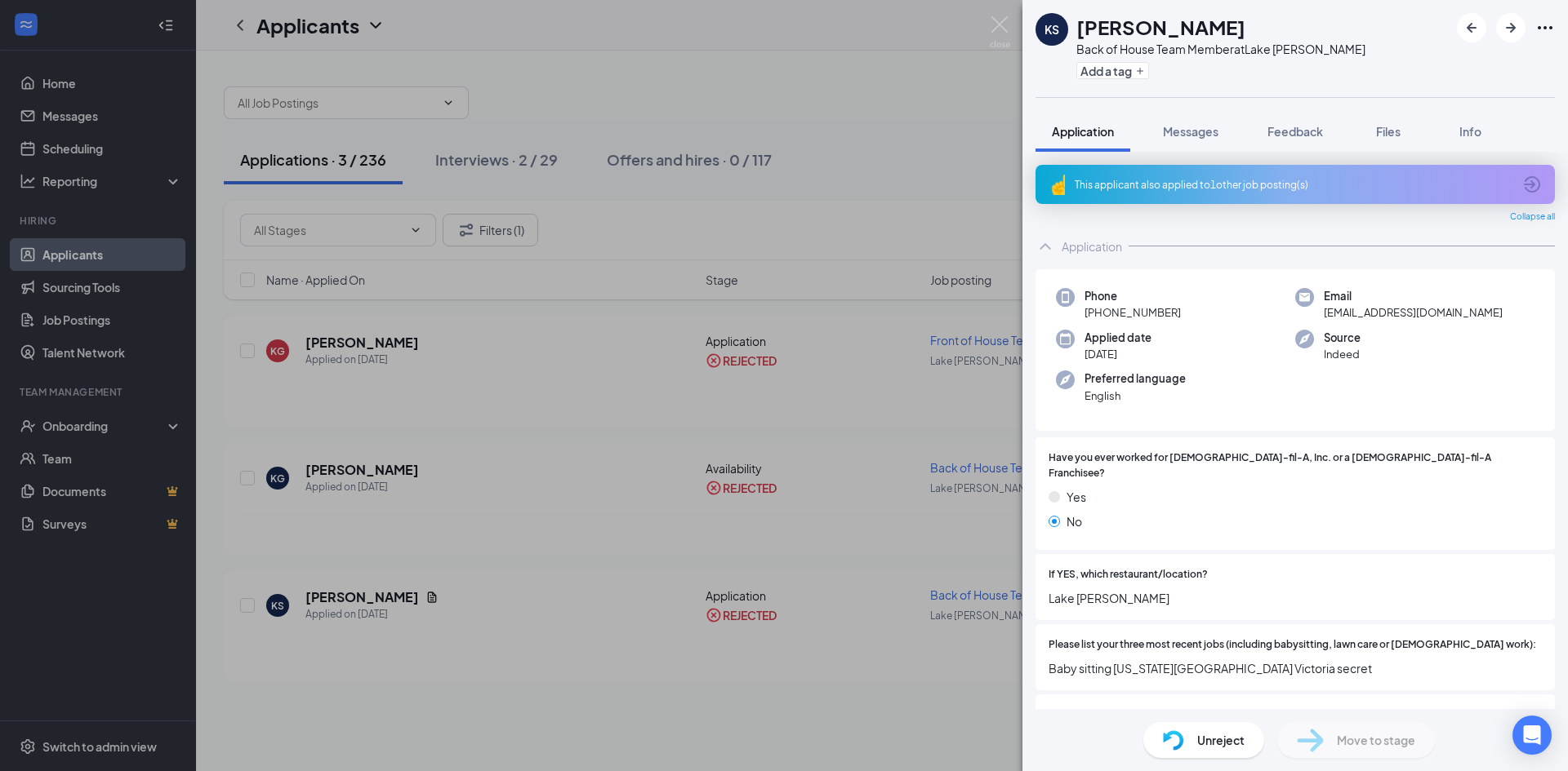
click at [724, 631] on div "KS [PERSON_NAME] Back of House Team Member at [GEOGRAPHIC_DATA][PERSON_NAME] Ad…" at bounding box center [784, 385] width 1568 height 771
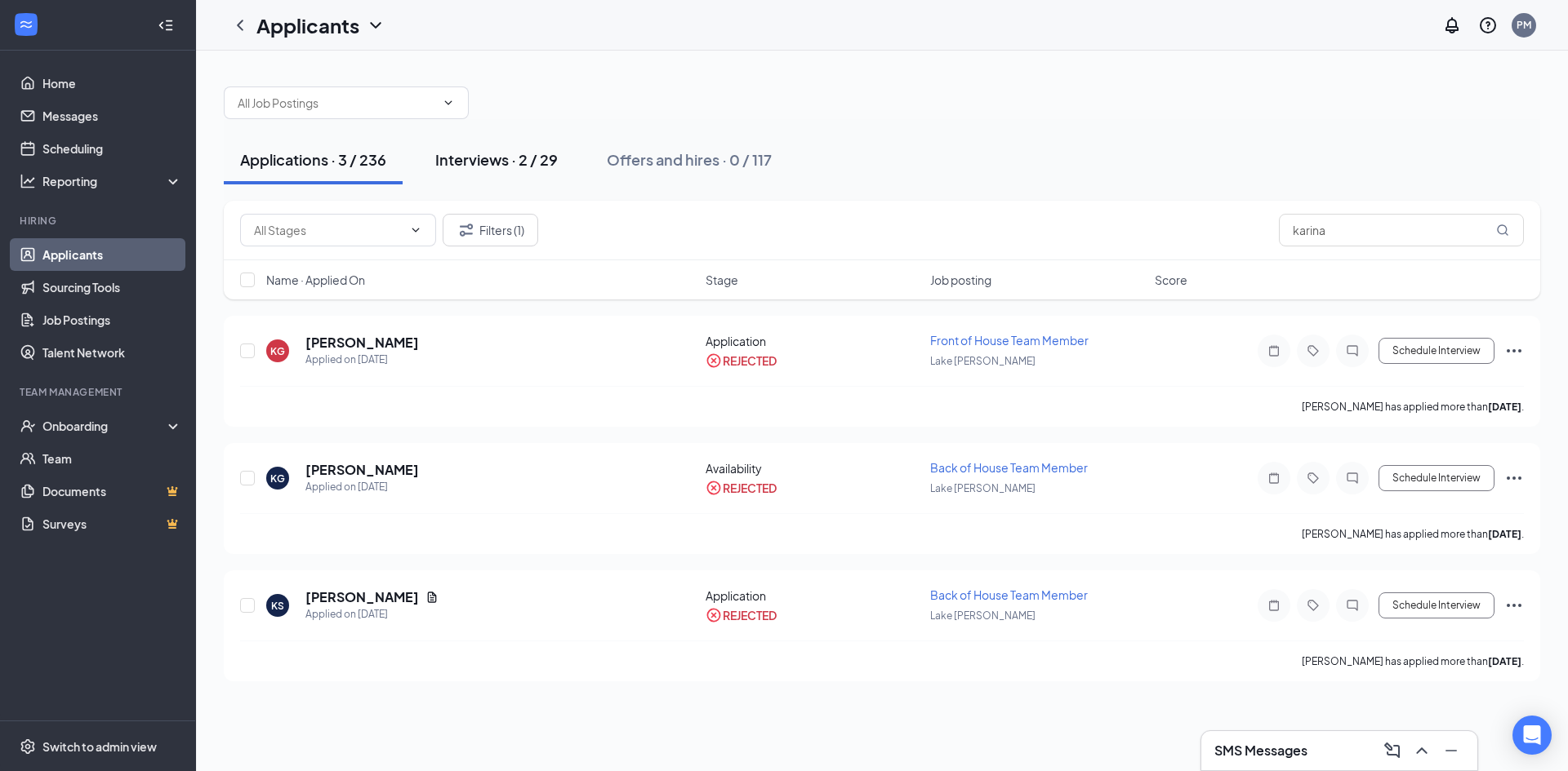
click at [519, 159] on div "Interviews · 2 / 29" at bounding box center [496, 159] width 122 height 21
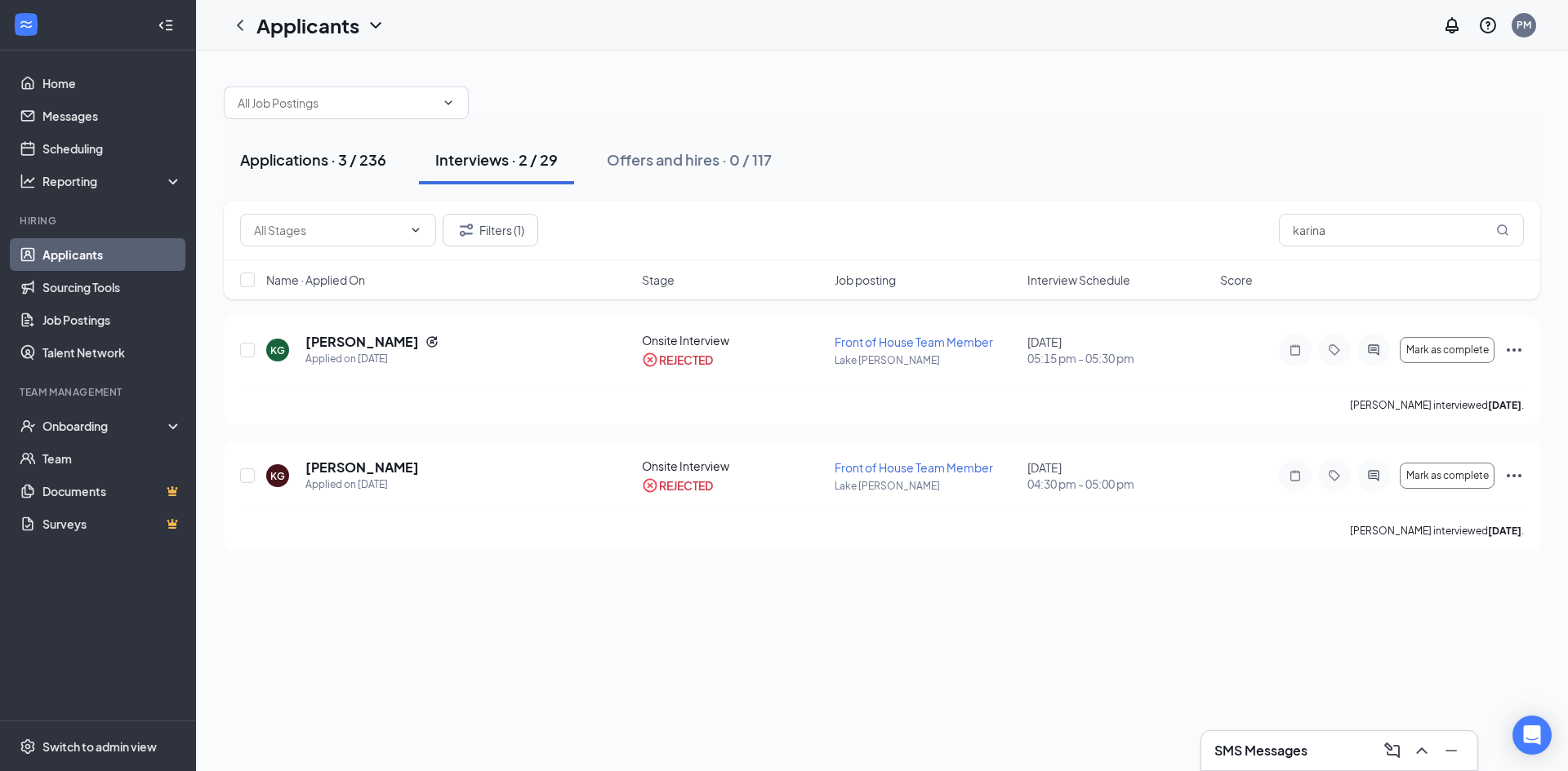
click at [319, 183] on button "Applications · 3 / 236" at bounding box center [313, 159] width 179 height 49
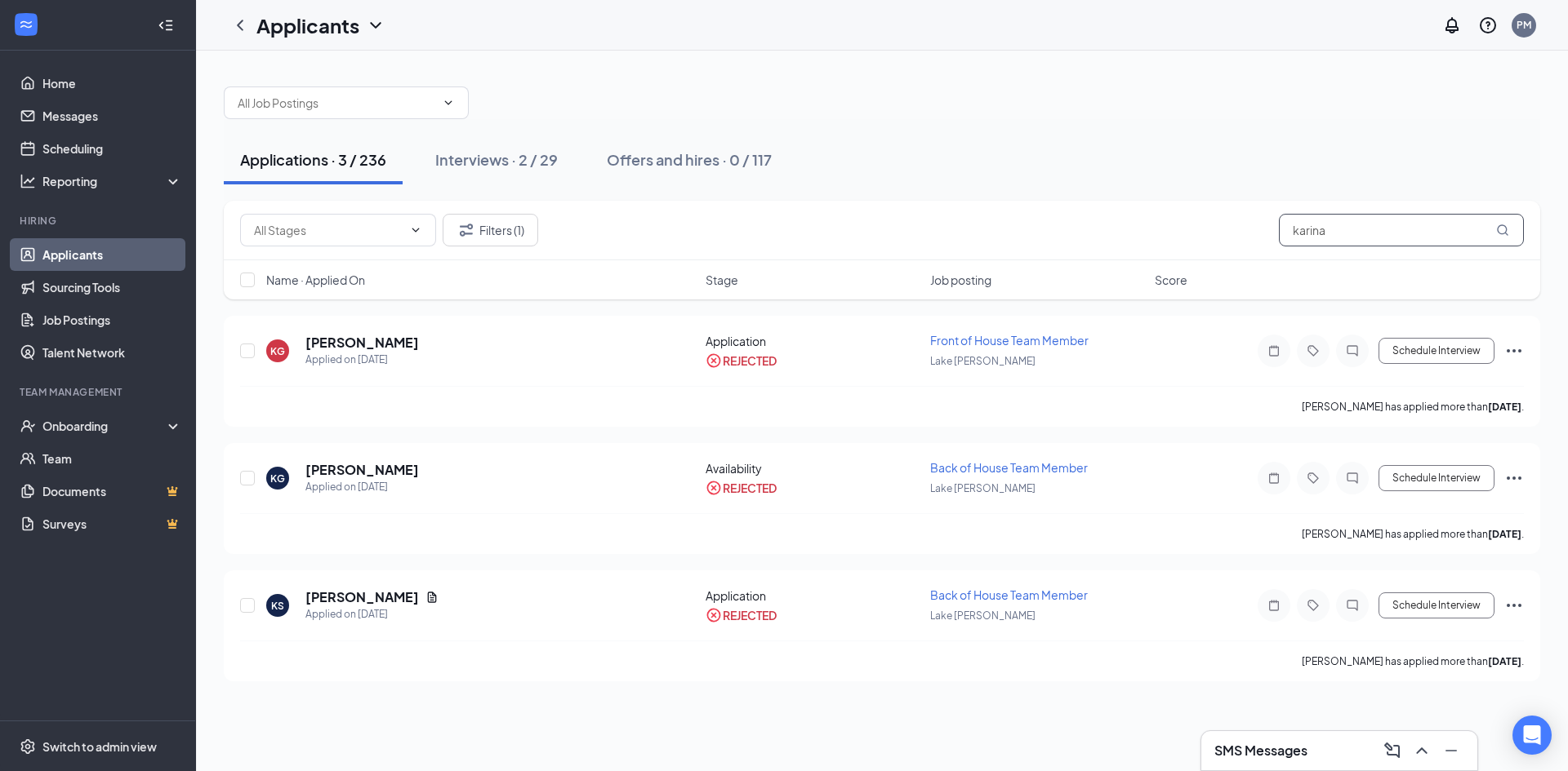
click at [1363, 231] on input "karina" at bounding box center [1401, 229] width 245 height 33
type input "k"
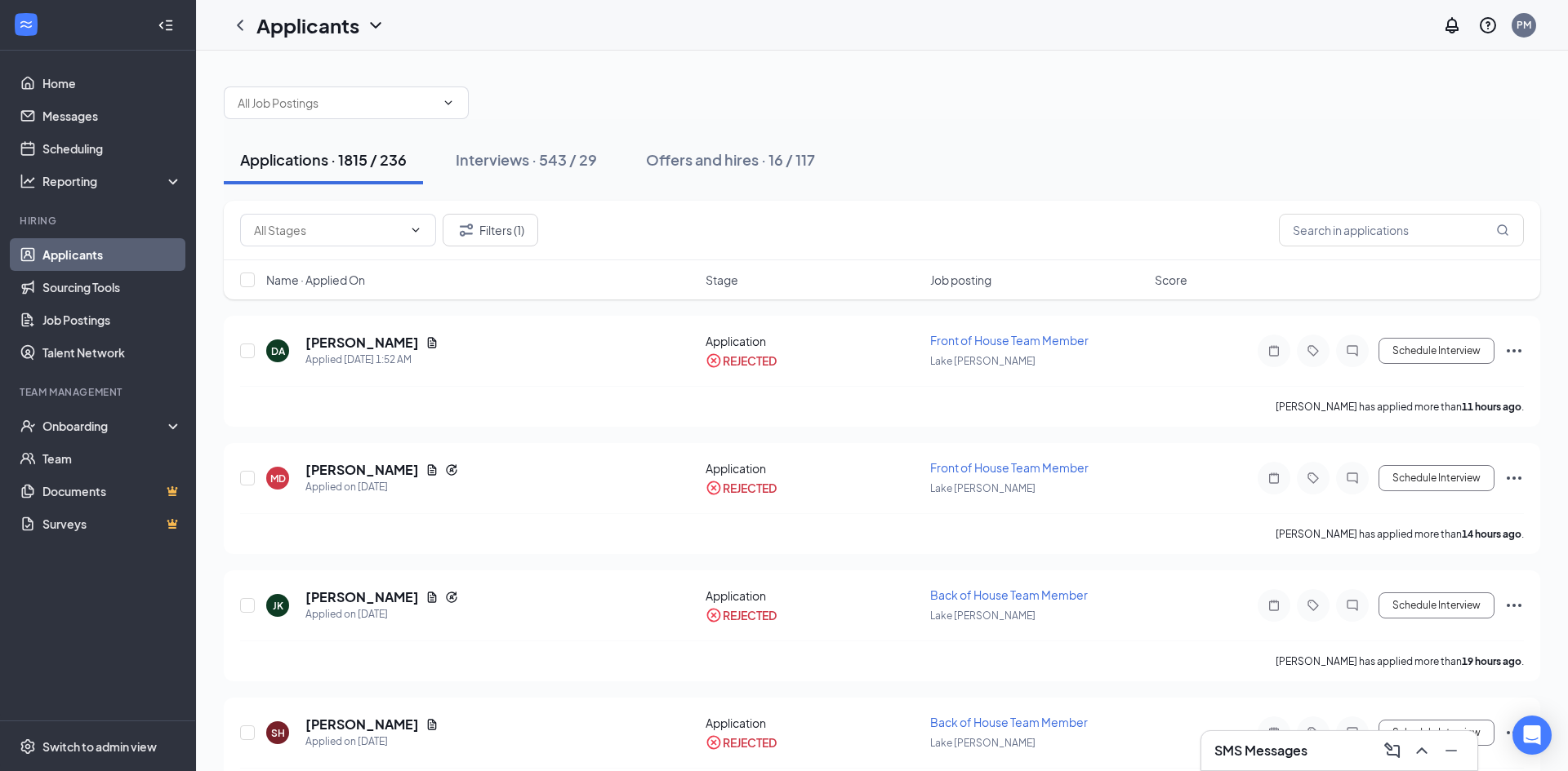
click at [506, 251] on div "Filters (1)" at bounding box center [881, 230] width 1316 height 60
click at [506, 240] on button "Filters (1)" at bounding box center [490, 229] width 95 height 33
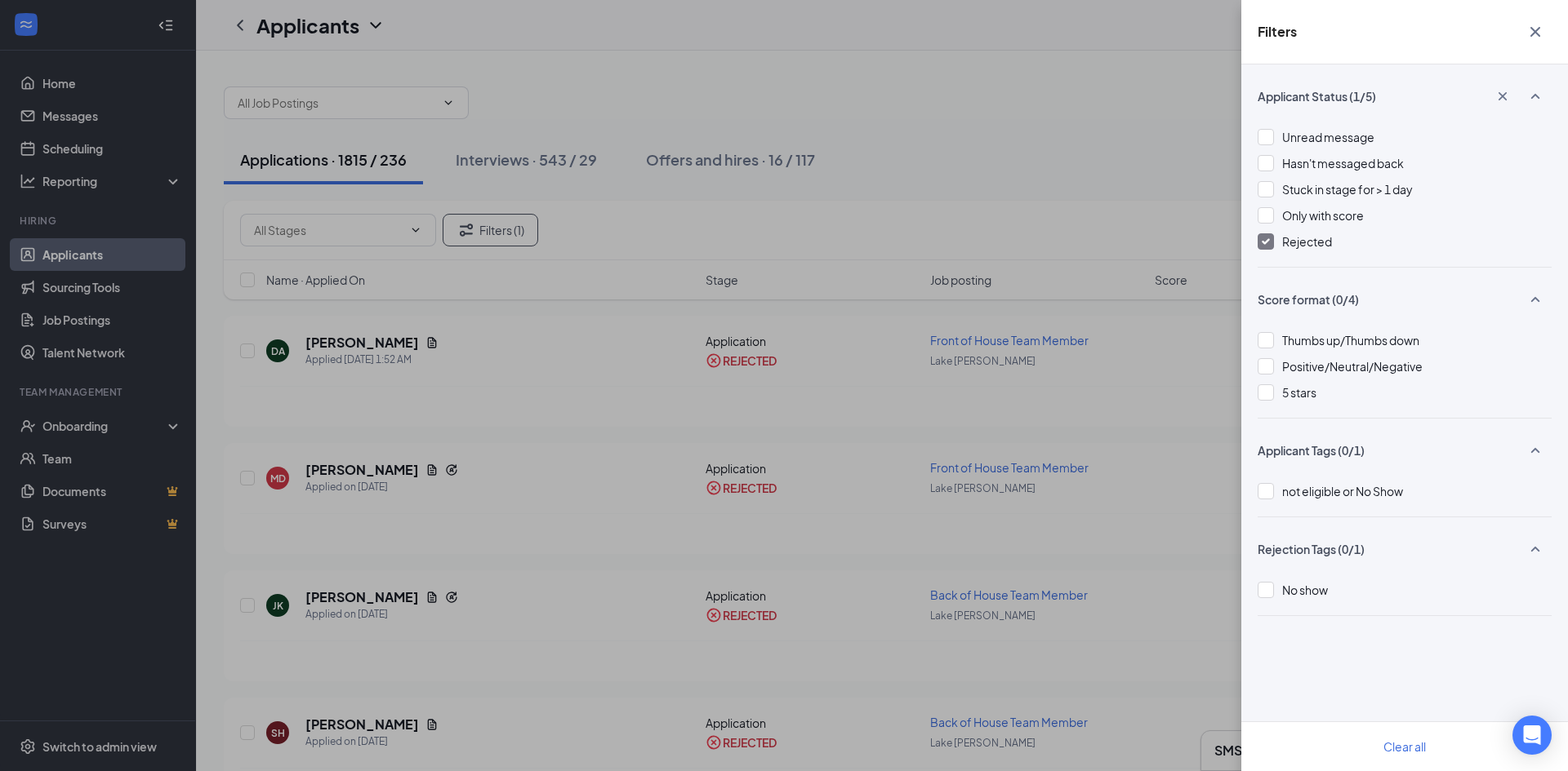
click at [1261, 250] on div "Rejected" at bounding box center [1404, 241] width 294 height 18
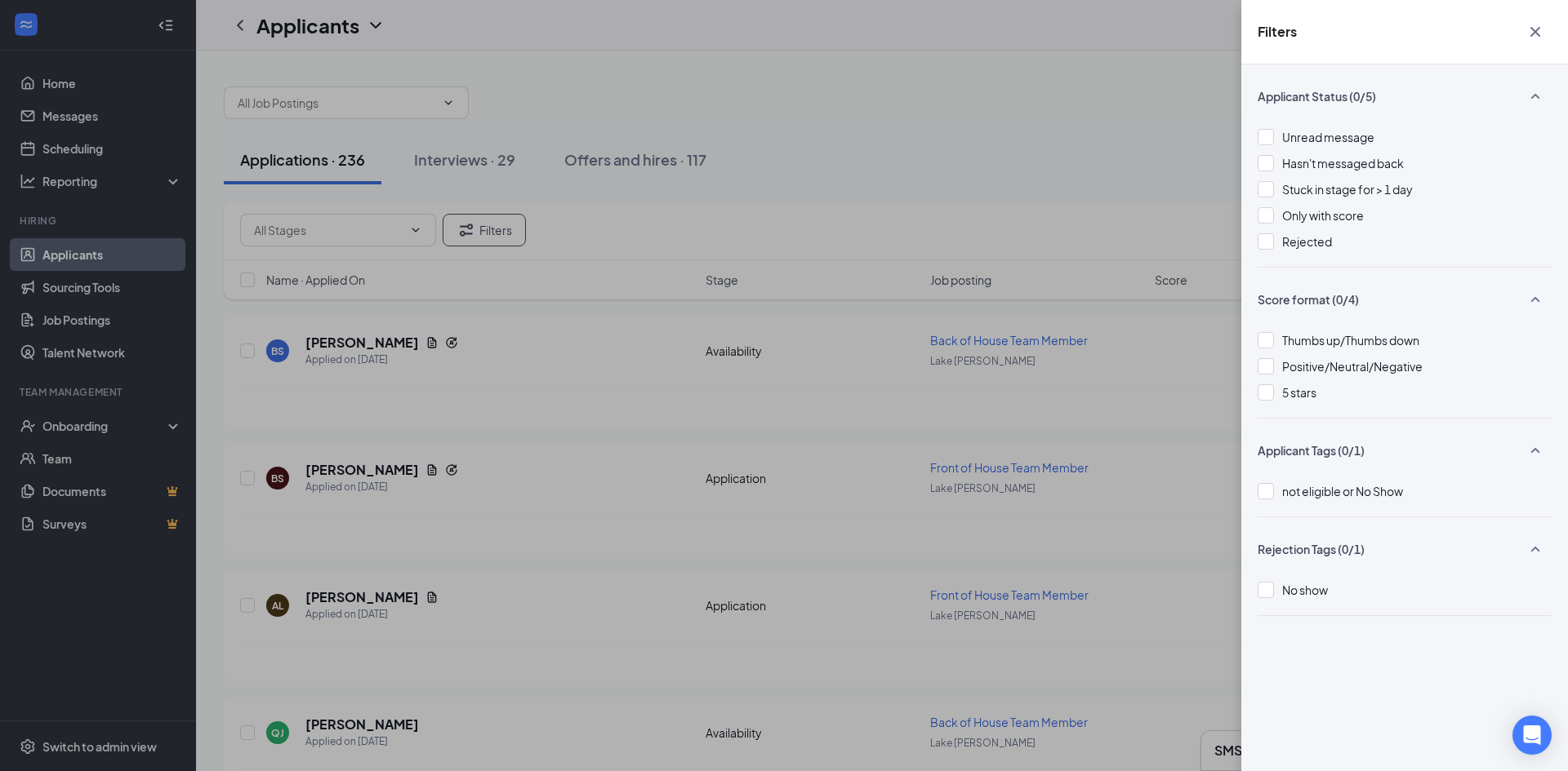
click at [891, 225] on div "Filters Applicant Status (0/5) Unread message Hasn't messaged back Stuck in sta…" at bounding box center [784, 385] width 1568 height 771
